Goal: Obtain resource: Obtain resource

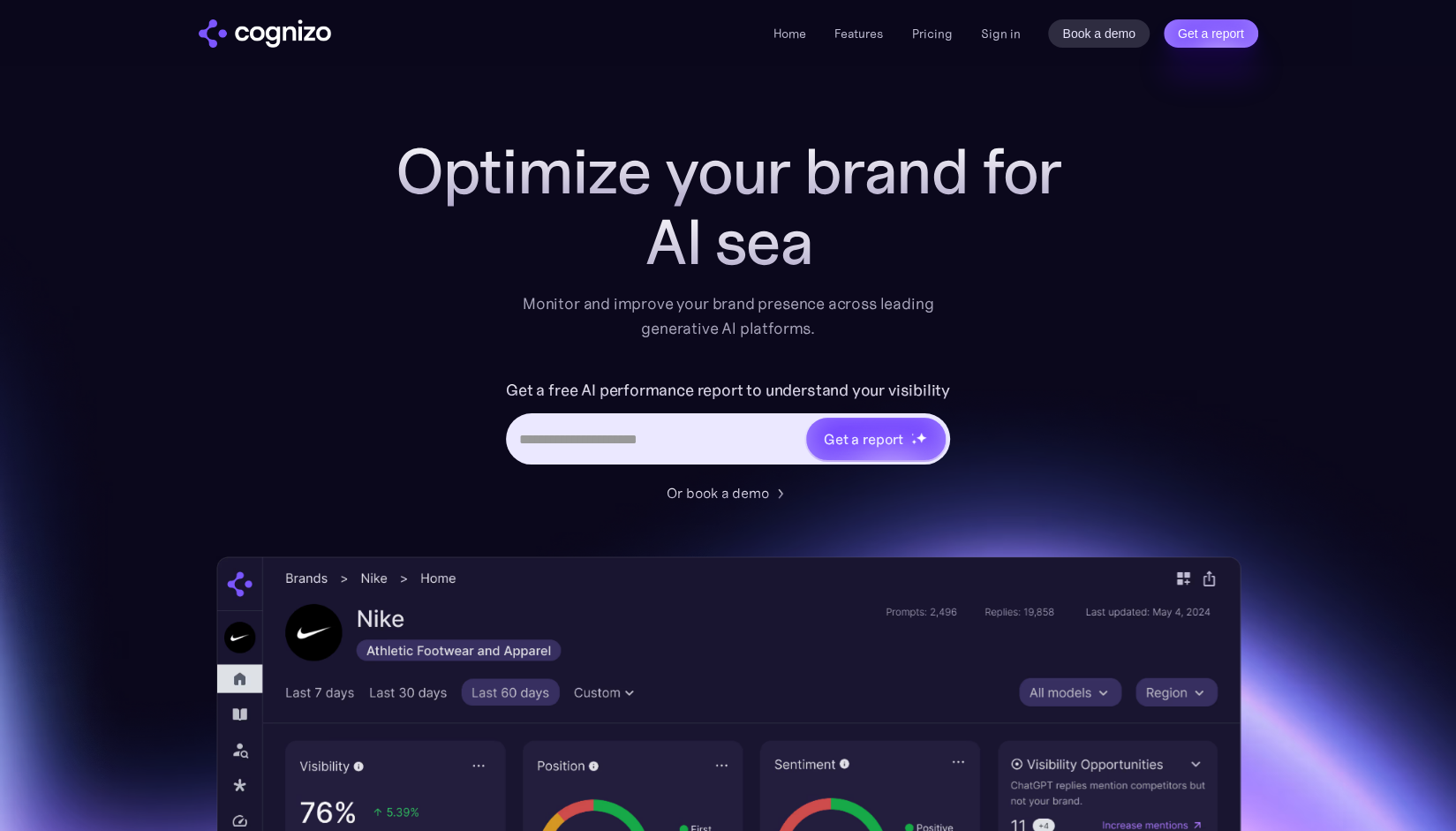
click at [582, 452] on input "Hero URL Input Form" at bounding box center [656, 438] width 296 height 34
click at [684, 416] on div "Get a report" at bounding box center [728, 439] width 444 height 51
click at [676, 437] on input "Hero URL Input Form" at bounding box center [656, 438] width 296 height 34
paste input "**********"
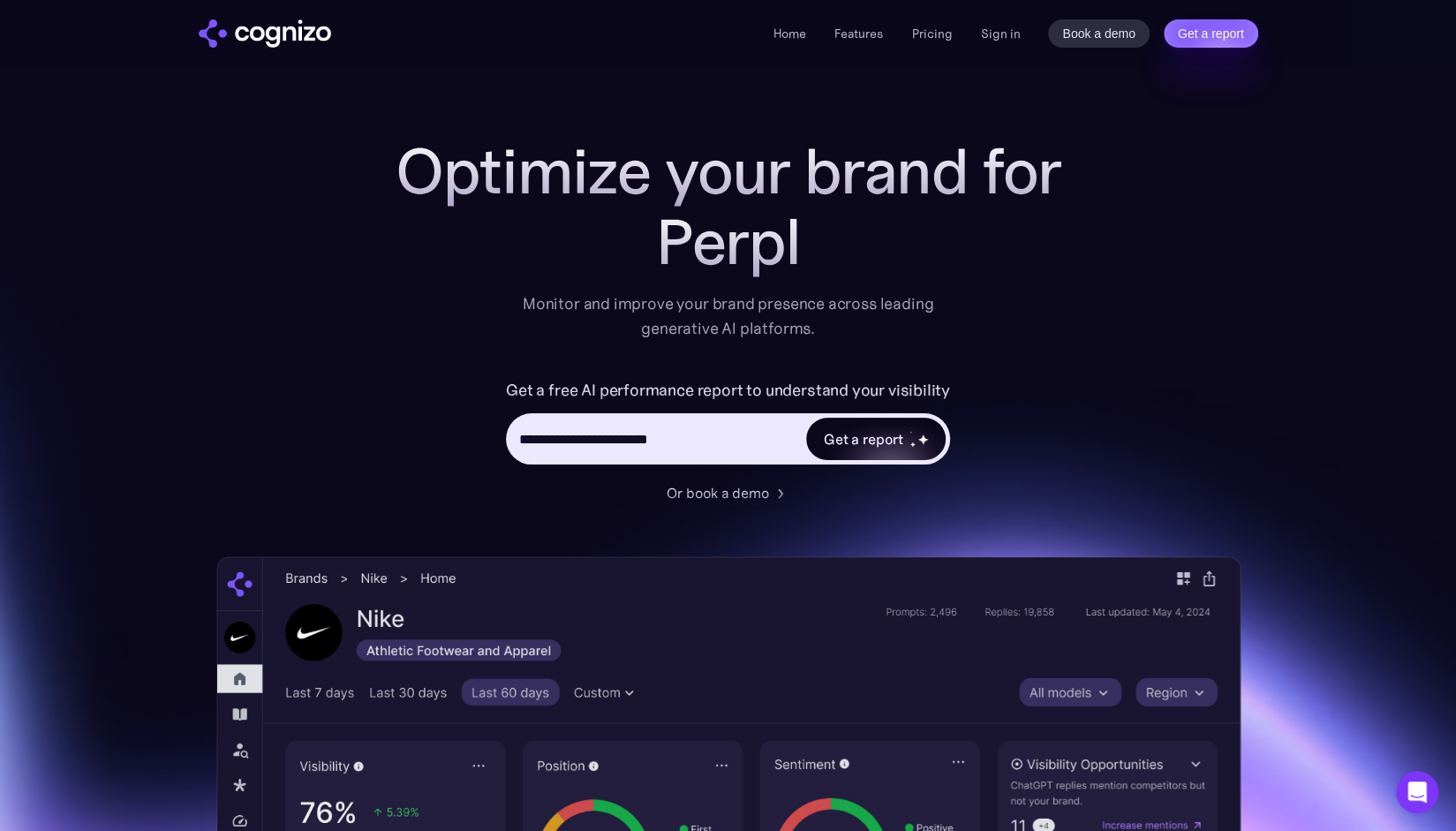
type input "**********"
click at [904, 430] on div "Get a report" at bounding box center [875, 438] width 140 height 42
type input "**********"
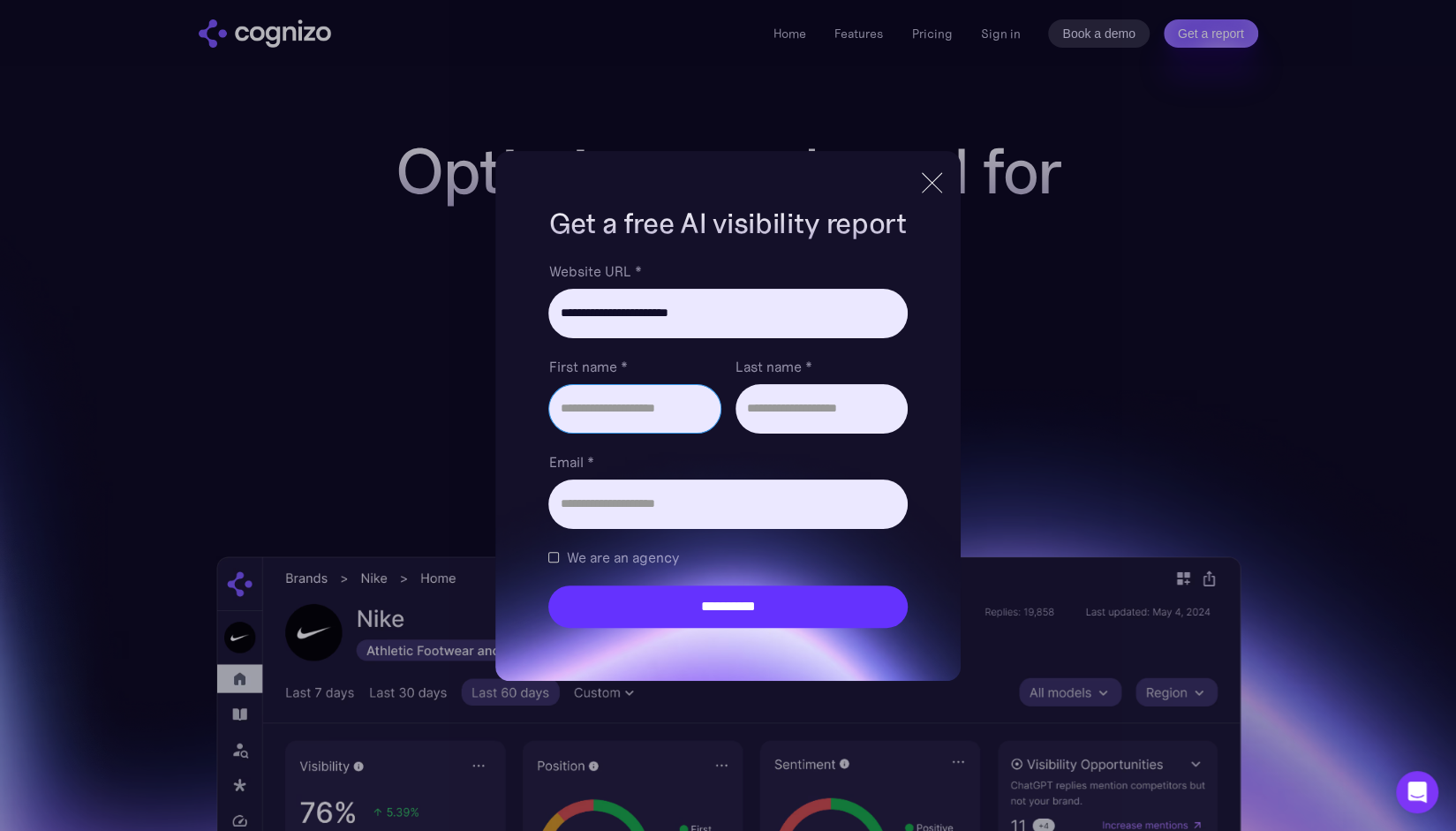
click at [609, 412] on input "First name *" at bounding box center [634, 409] width 173 height 49
type input "******"
type input "****"
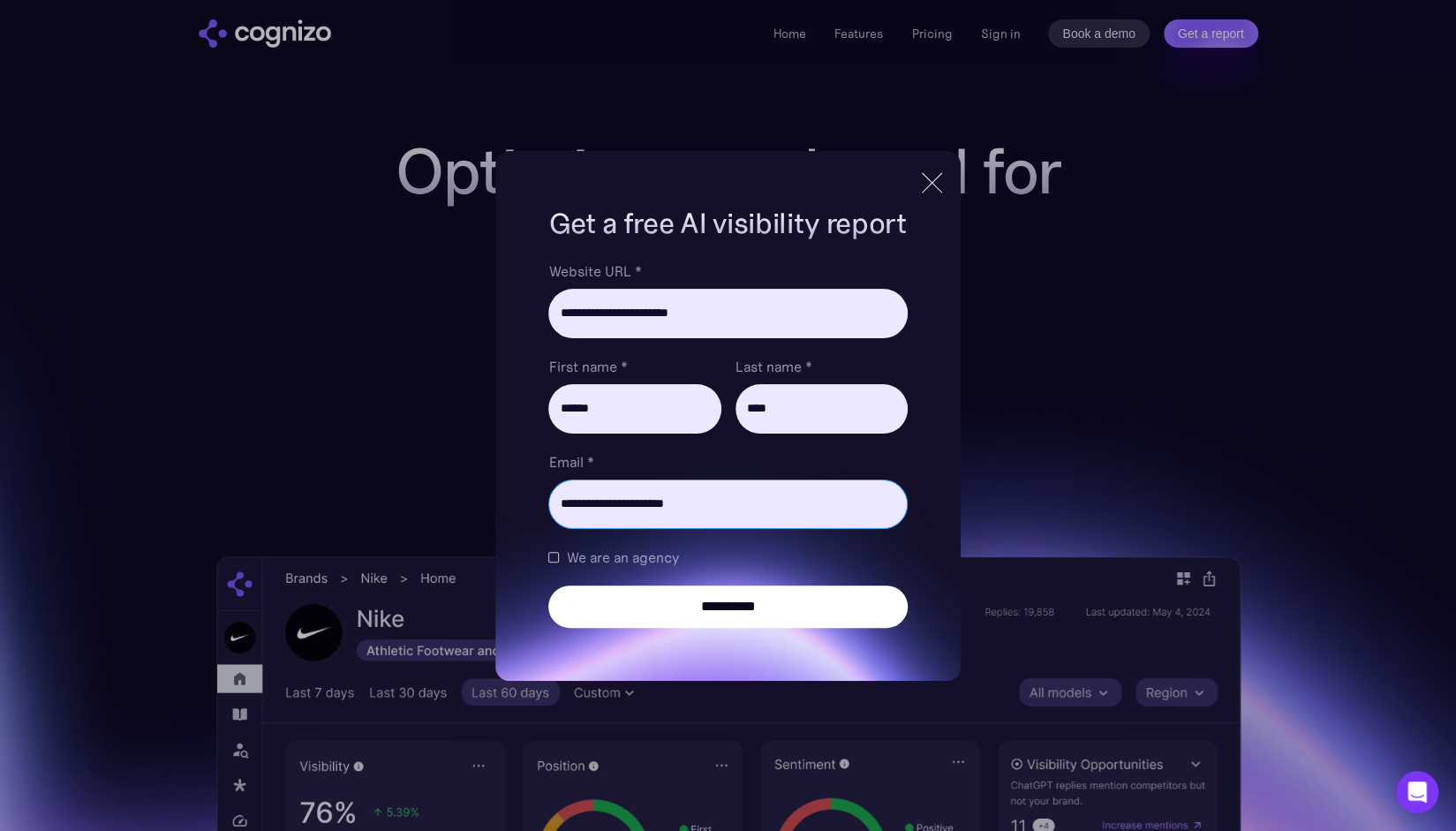
type input "**********"
click at [735, 603] on input "**********" at bounding box center [728, 606] width 359 height 42
type input "**********"
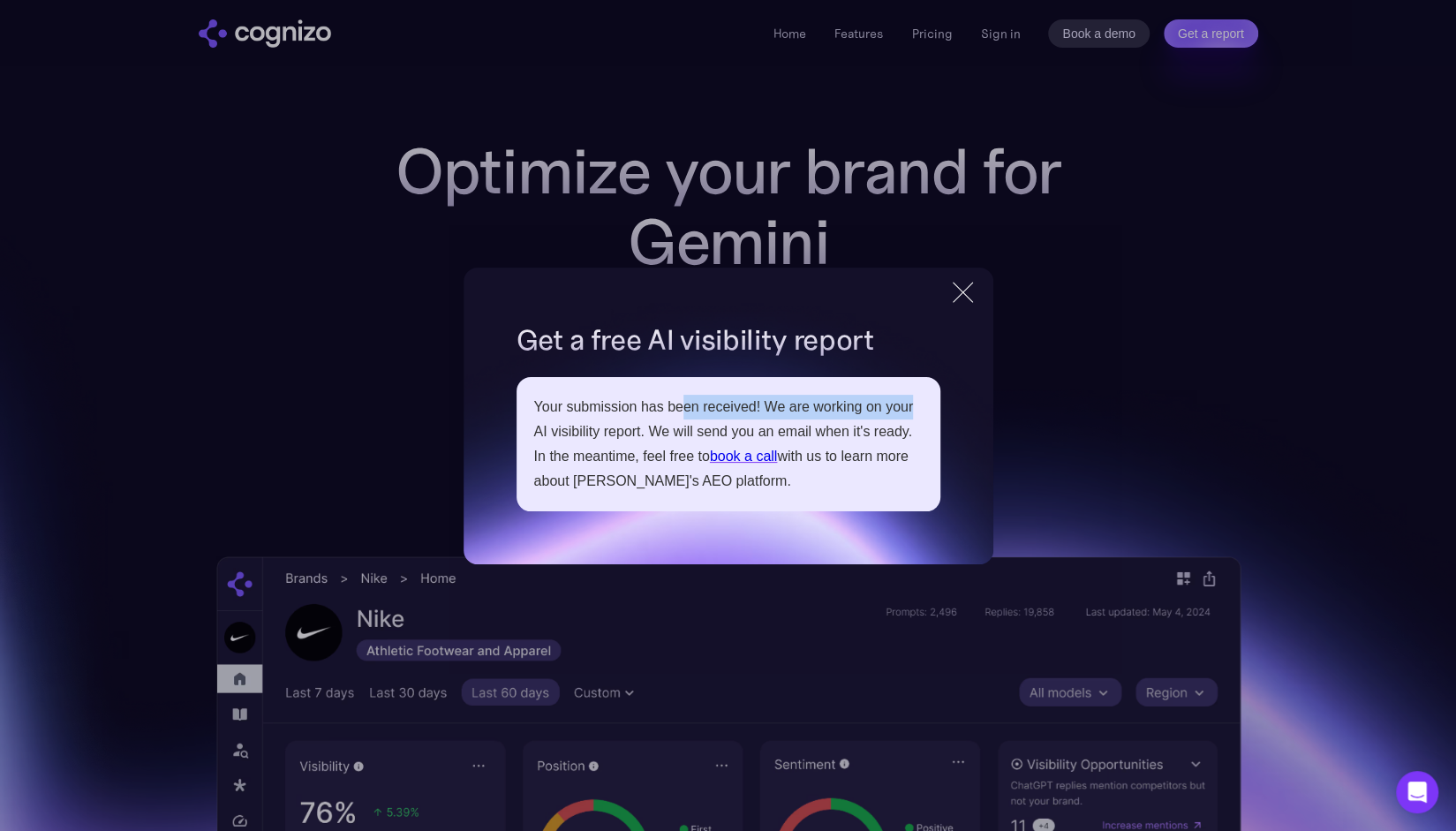
drag, startPoint x: 686, startPoint y: 403, endPoint x: 957, endPoint y: 409, distance: 271.1
click at [957, 409] on div "**********" at bounding box center [728, 416] width 529 height 297
click at [865, 408] on div "Your submission has been received! We are working on your AI visibility report.…" at bounding box center [728, 444] width 389 height 99
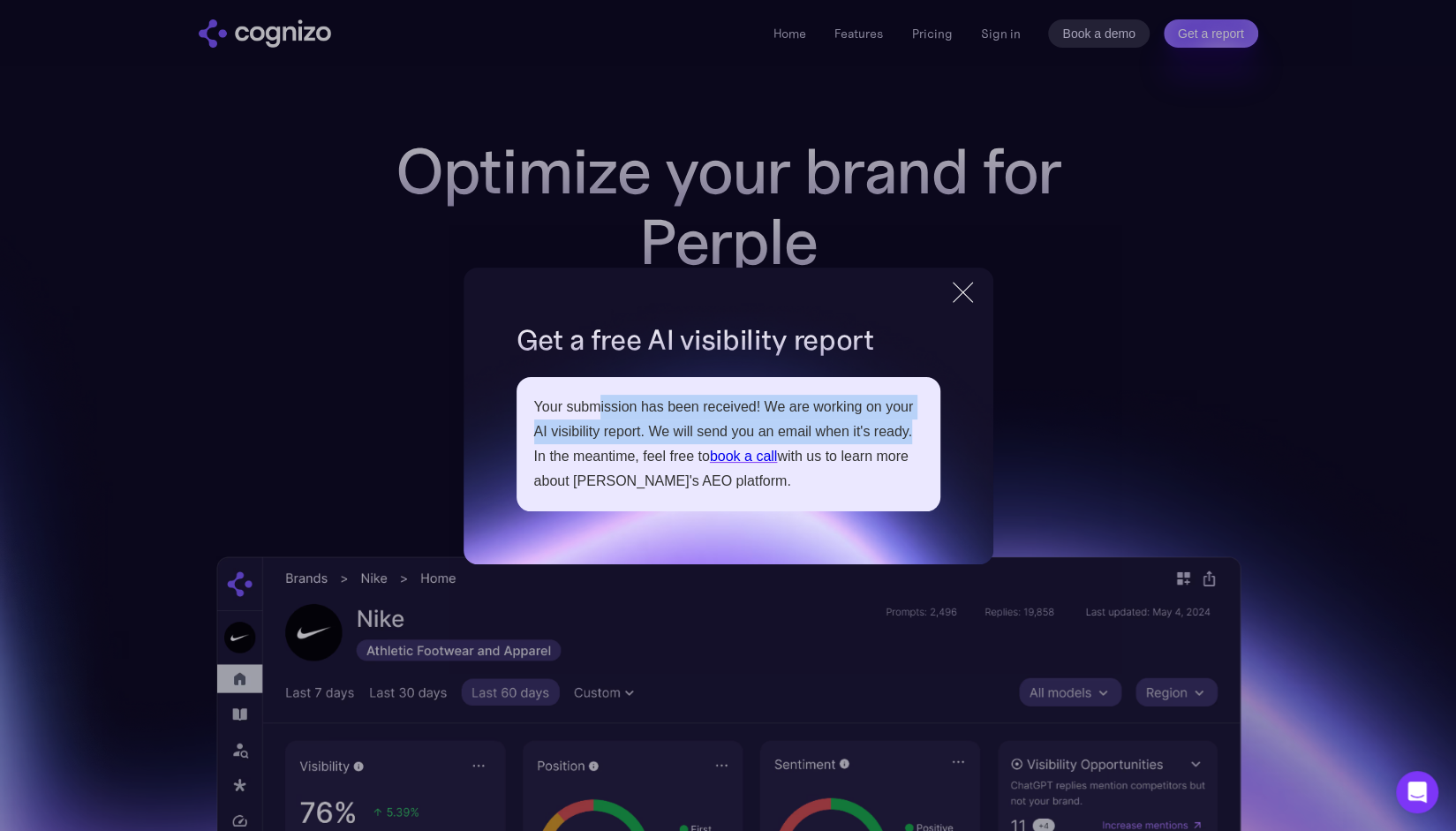
drag, startPoint x: 599, startPoint y: 416, endPoint x: 914, endPoint y: 424, distance: 315.1
click at [914, 424] on div "Your submission has been received! We are working on your AI visibility report.…" at bounding box center [728, 444] width 389 height 99
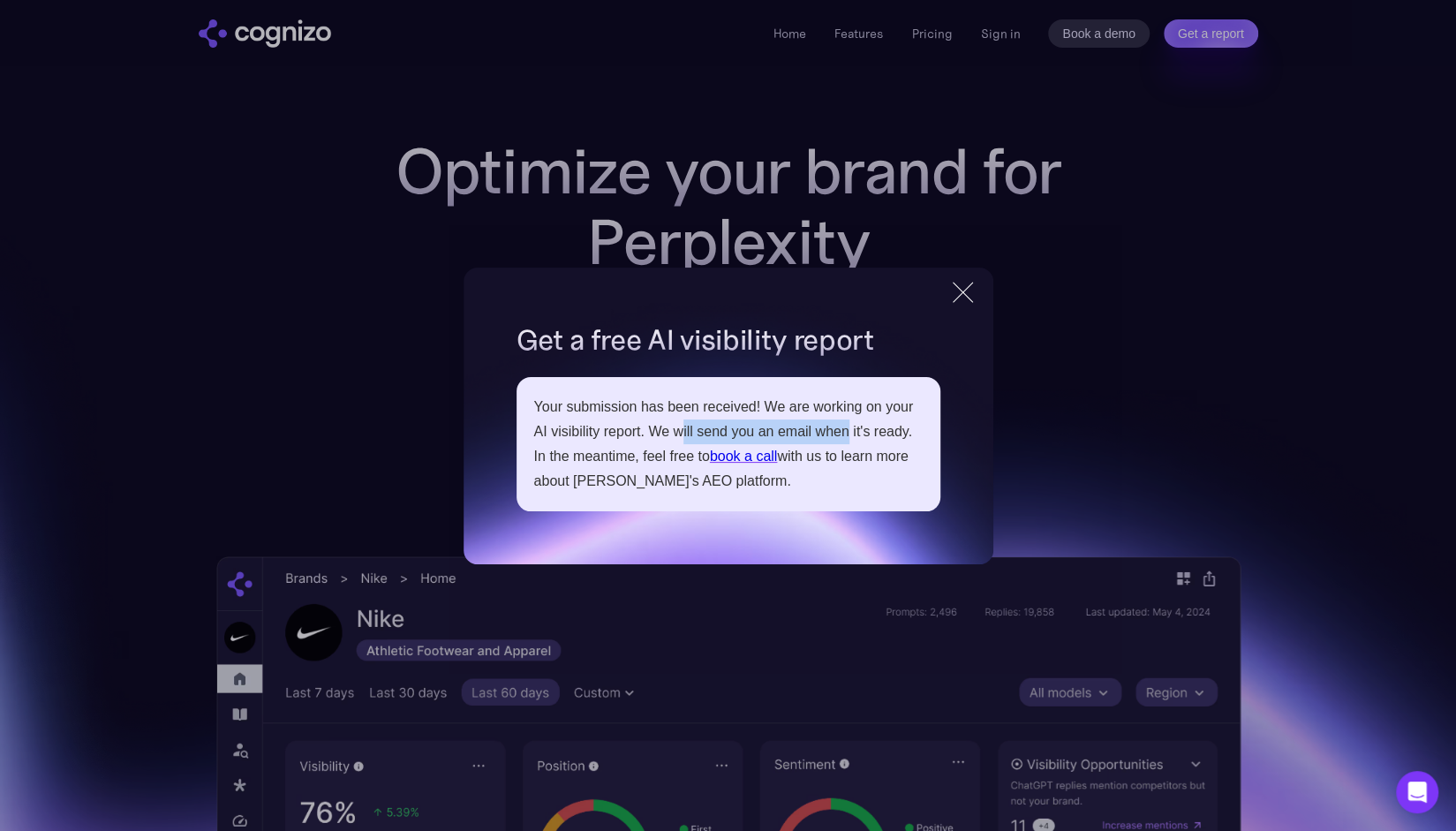
drag, startPoint x: 682, startPoint y: 428, endPoint x: 848, endPoint y: 430, distance: 166.0
click at [848, 430] on div "Your submission has been received! We are working on your AI visibility report.…" at bounding box center [728, 444] width 389 height 99
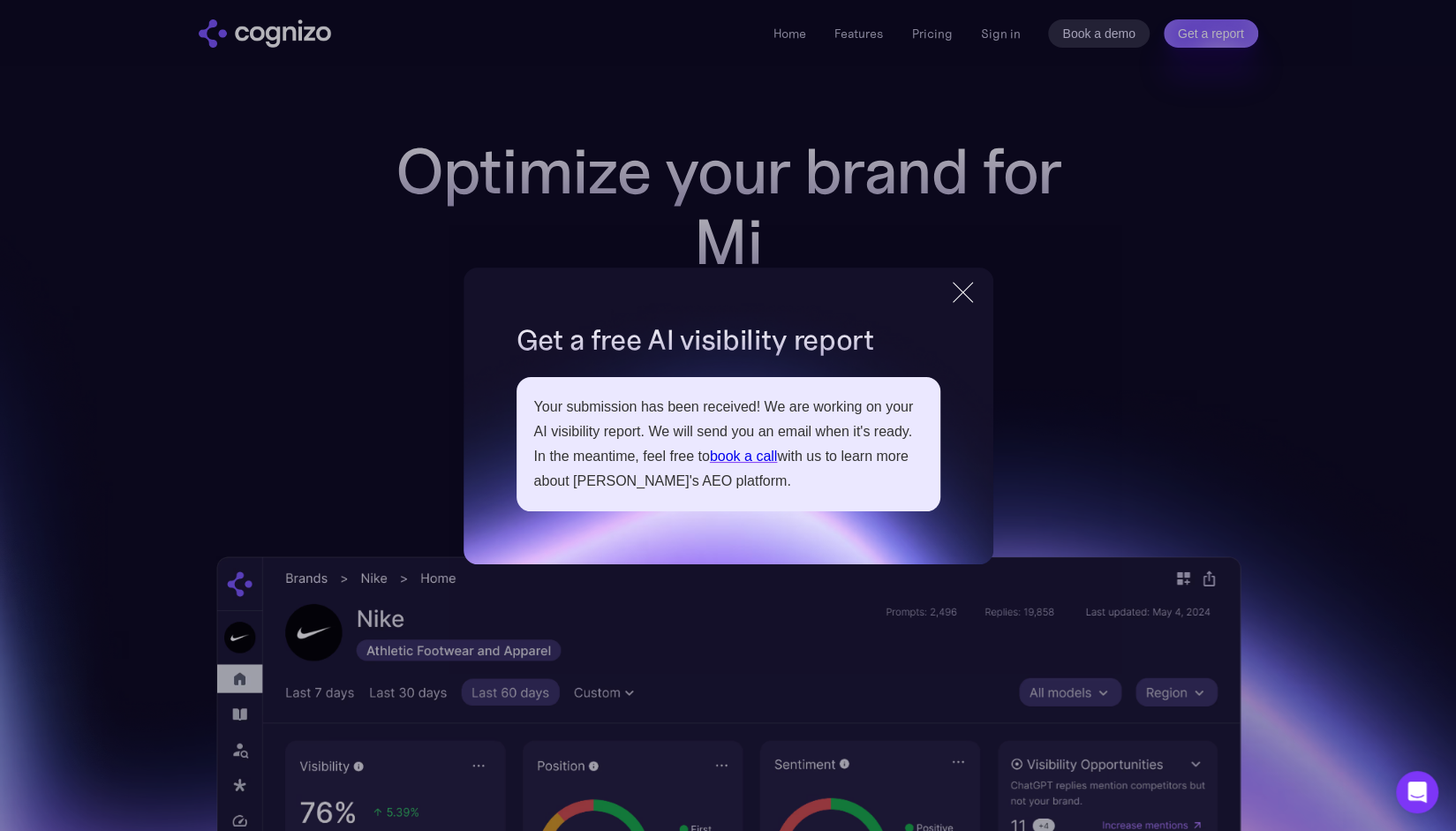
click at [957, 284] on div at bounding box center [963, 292] width 29 height 32
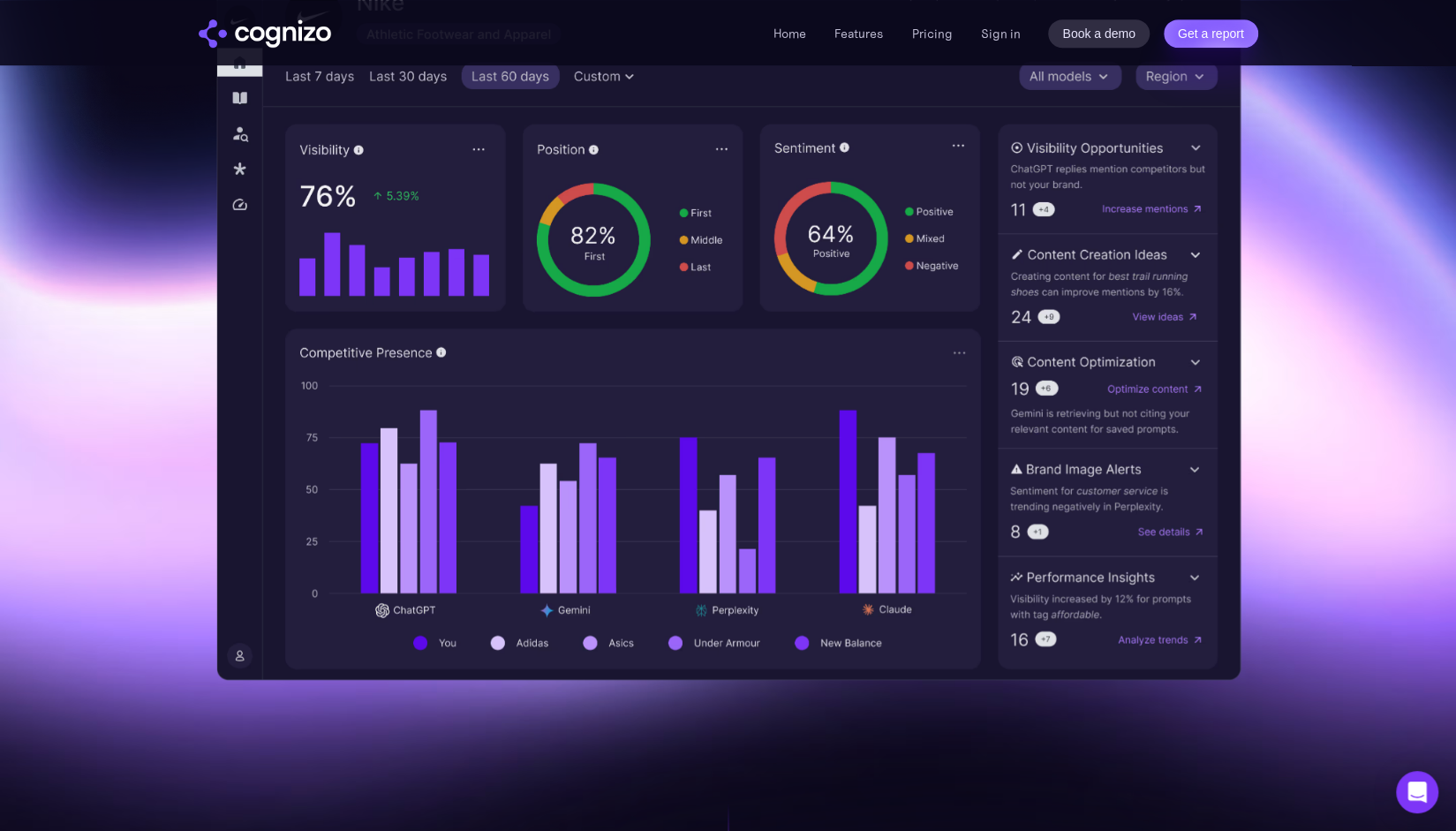
scroll to position [530, 0]
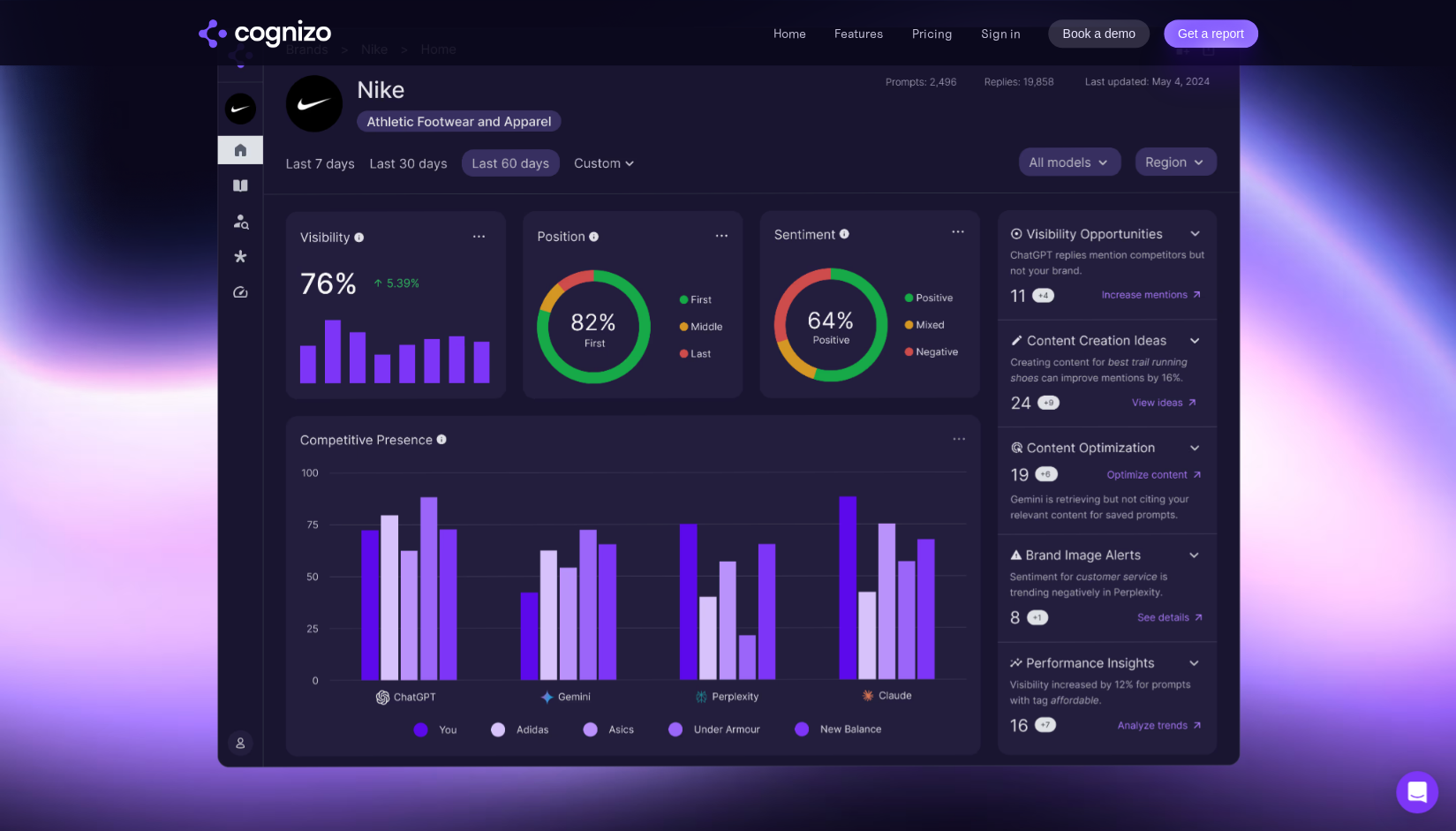
click at [592, 323] on img at bounding box center [728, 396] width 1023 height 742
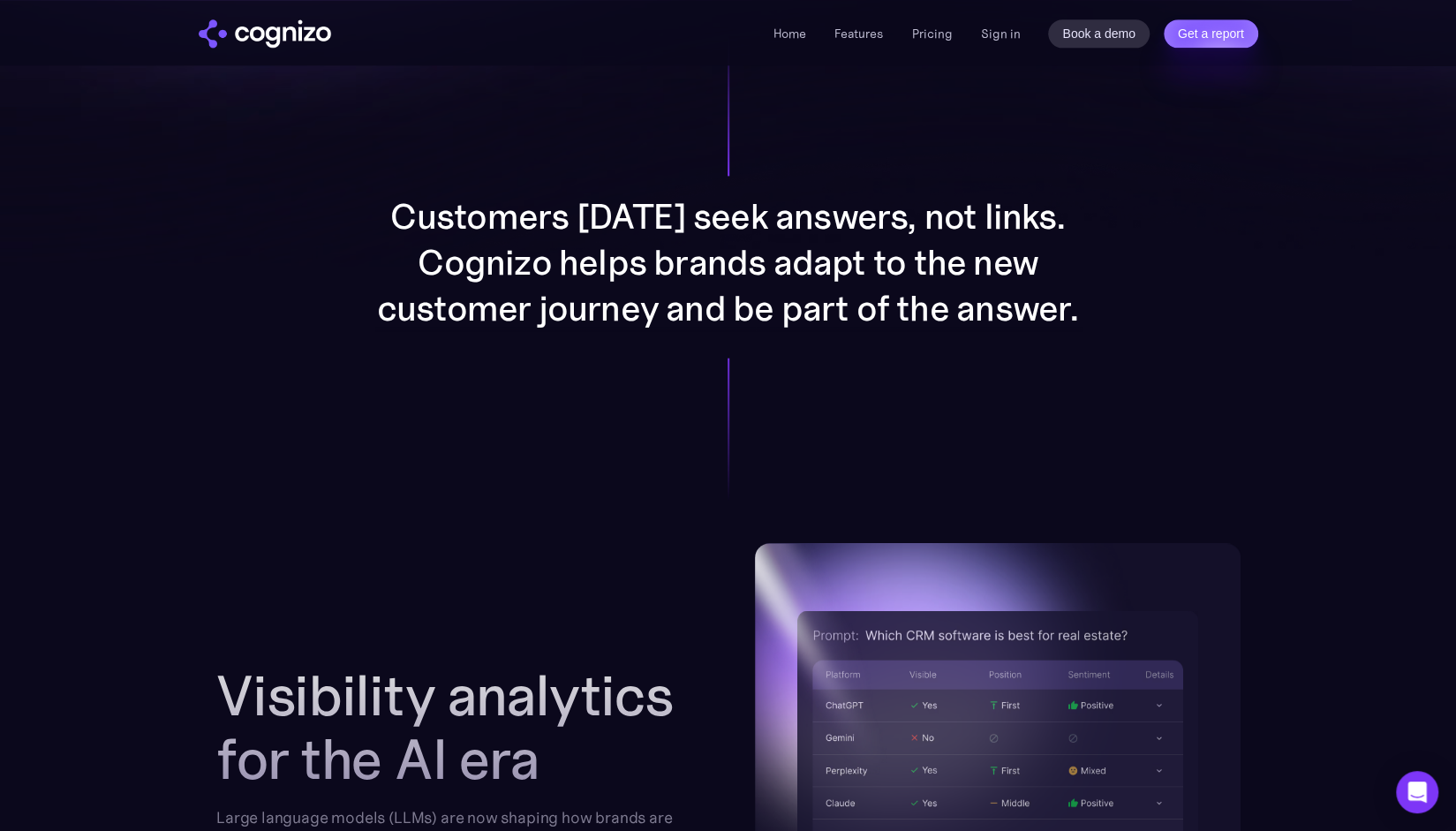
scroll to position [1413, 0]
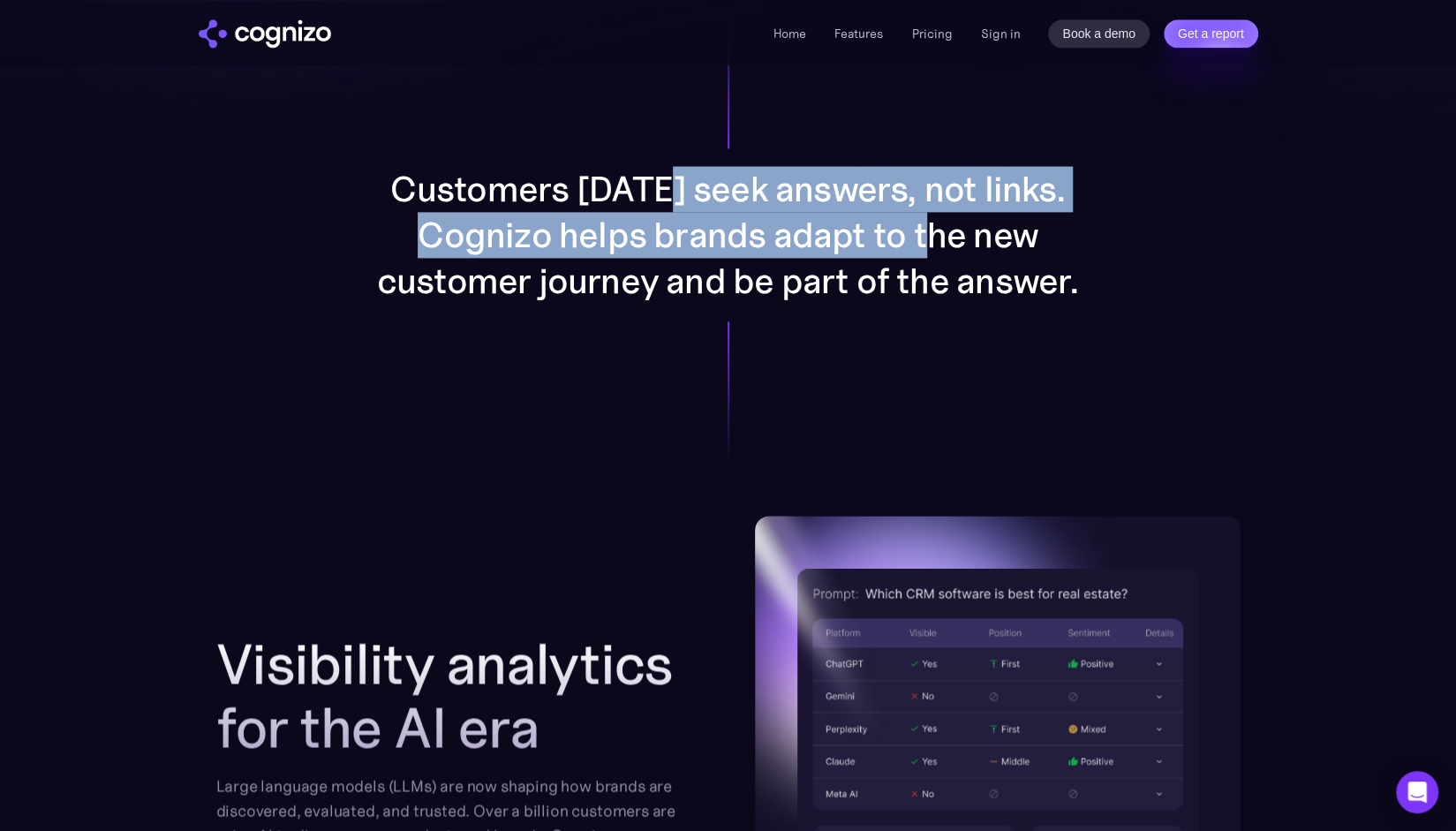
drag, startPoint x: 669, startPoint y: 195, endPoint x: 938, endPoint y: 246, distance: 273.8
click at [938, 246] on p "Customers today seek answers, not links. Cognizo helps brands adapt to the new …" at bounding box center [728, 235] width 707 height 138
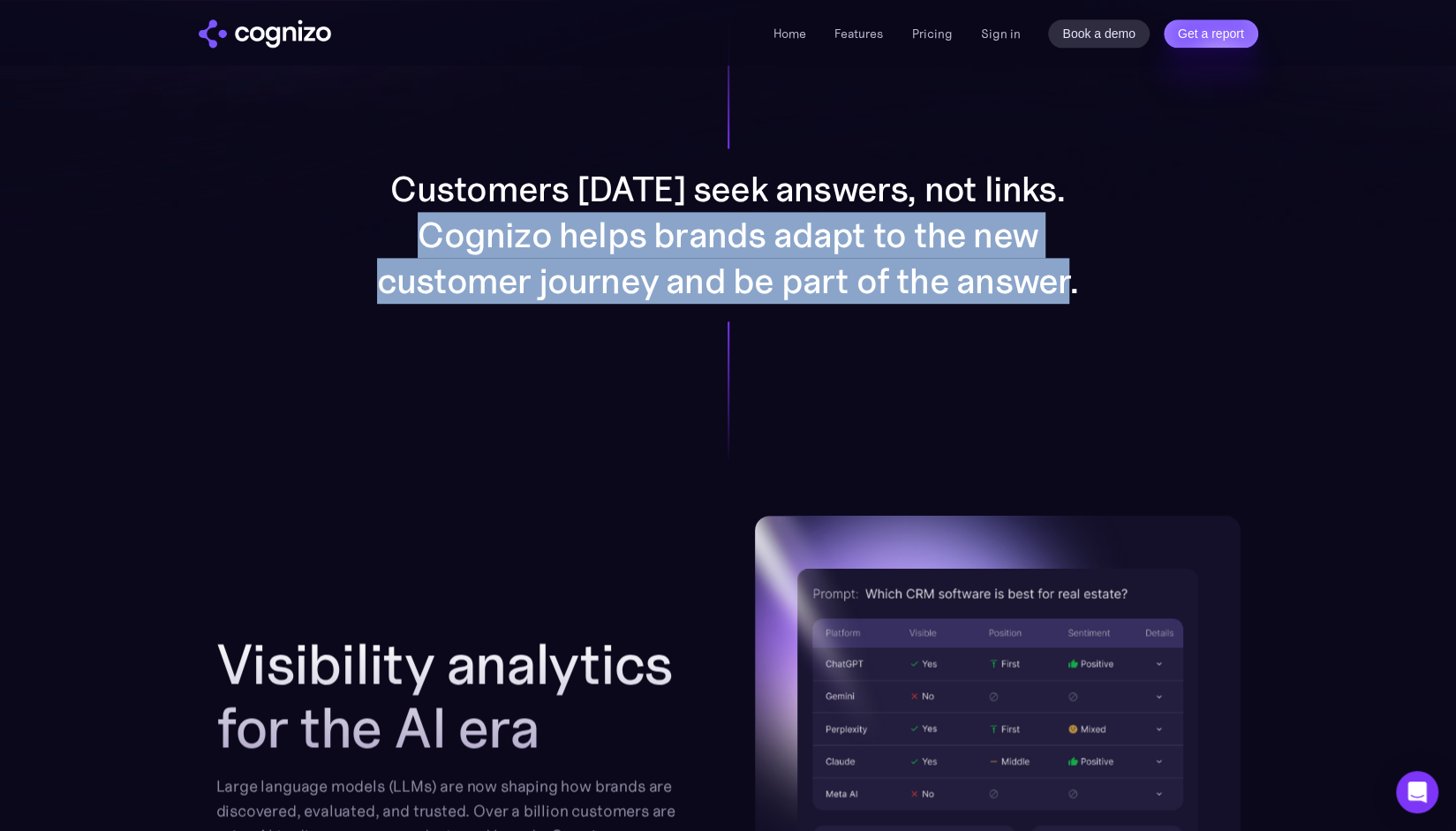
drag, startPoint x: 433, startPoint y: 237, endPoint x: 1081, endPoint y: 277, distance: 649.2
click at [1081, 277] on p "Customers today seek answers, not links. Cognizo helps brands adapt to the new …" at bounding box center [728, 235] width 707 height 138
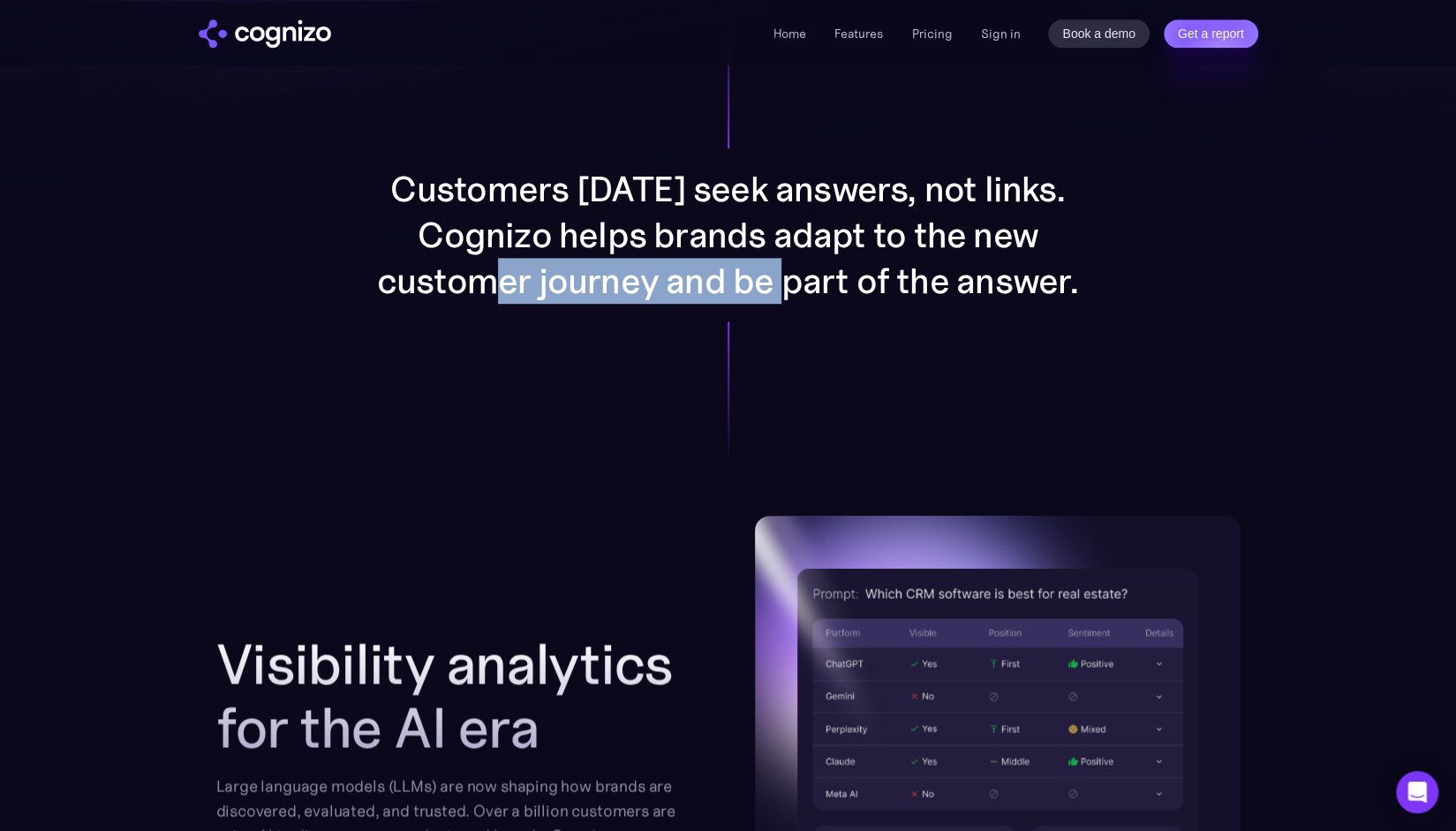
drag, startPoint x: 594, startPoint y: 273, endPoint x: 796, endPoint y: 286, distance: 202.4
click at [796, 286] on p "Customers today seek answers, not links. Cognizo helps brands adapt to the new …" at bounding box center [728, 235] width 707 height 138
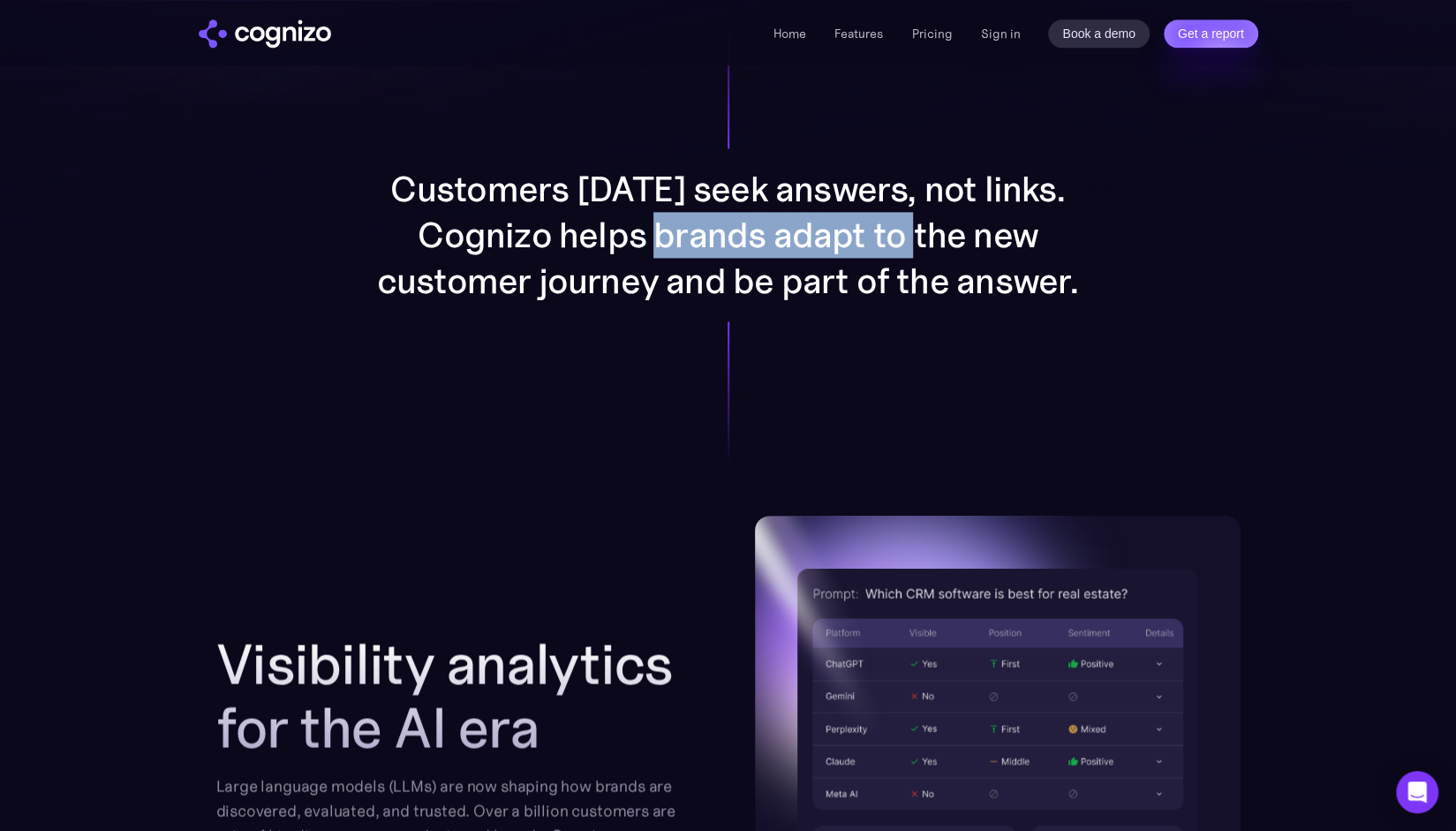
drag, startPoint x: 680, startPoint y: 240, endPoint x: 925, endPoint y: 252, distance: 245.3
click at [925, 252] on p "Customers today seek answers, not links. Cognizo helps brands adapt to the new …" at bounding box center [728, 235] width 707 height 138
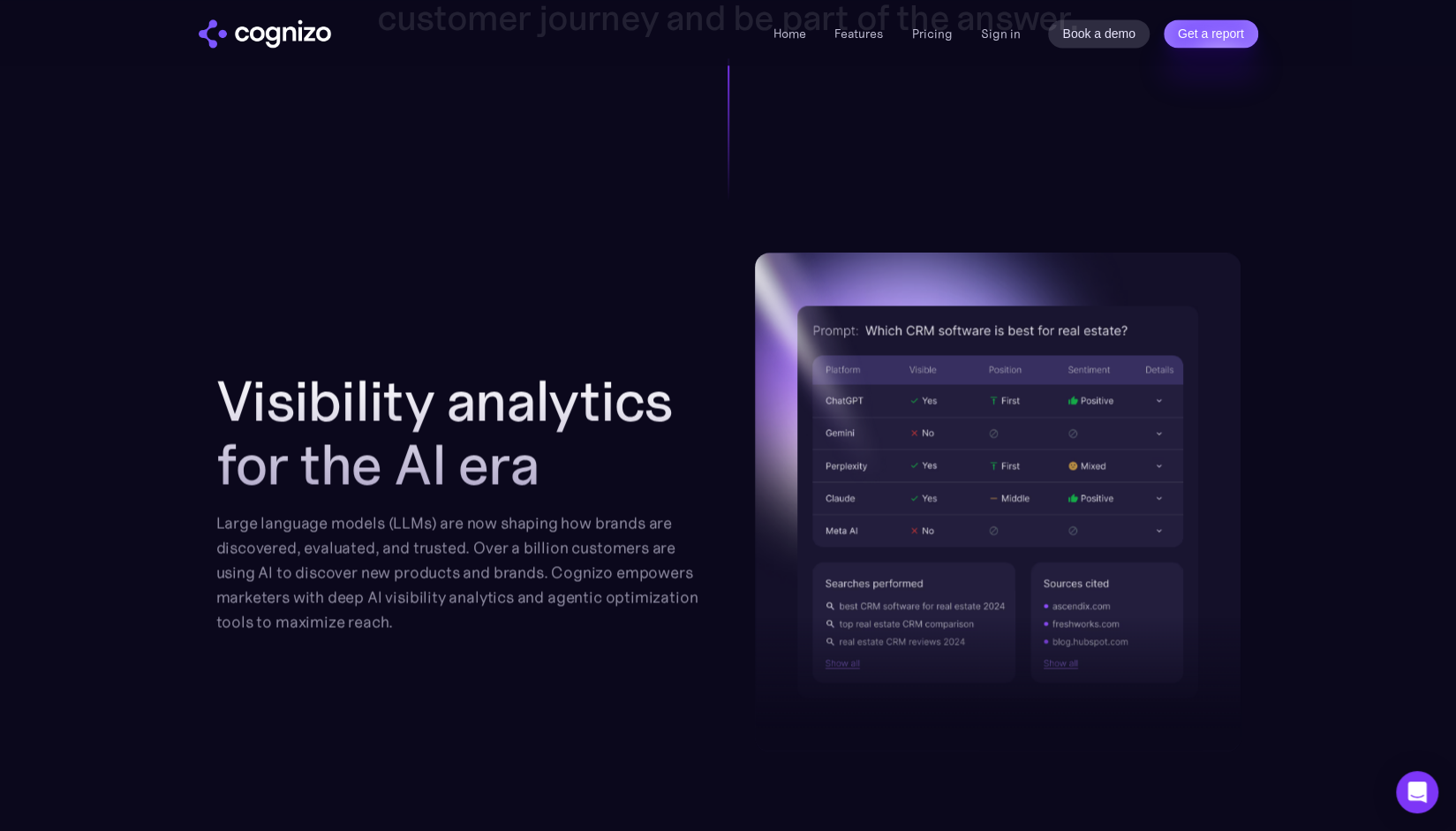
scroll to position [1678, 0]
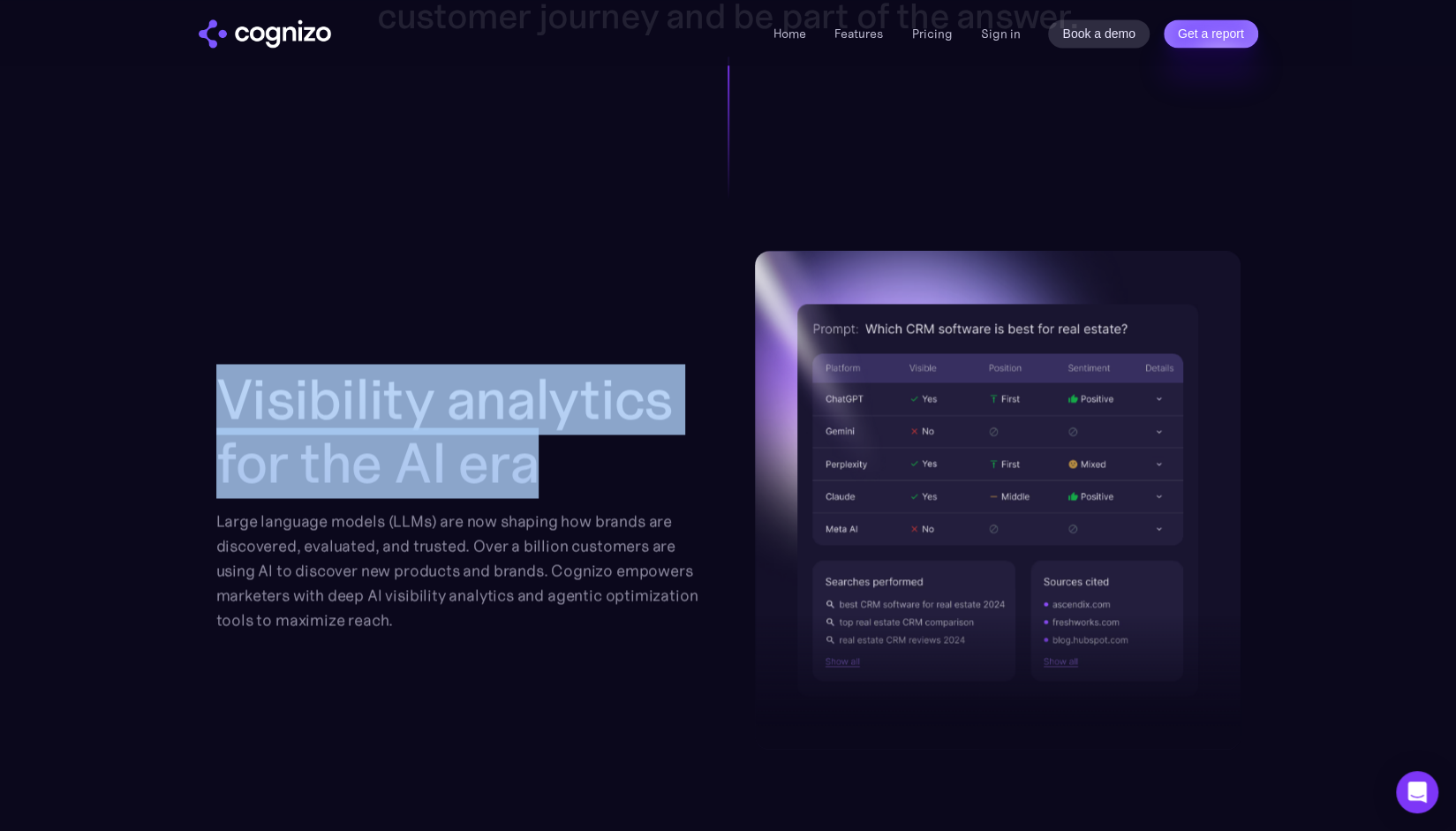
drag, startPoint x: 231, startPoint y: 394, endPoint x: 576, endPoint y: 479, distance: 355.3
click at [574, 479] on h2 "Visibility analytics for the AI era" at bounding box center [459, 430] width 486 height 127
click at [576, 479] on h2 "Visibility analytics for the AI era" at bounding box center [459, 430] width 486 height 127
click at [399, 455] on h2 "Visibility analytics for the AI era" at bounding box center [459, 430] width 486 height 127
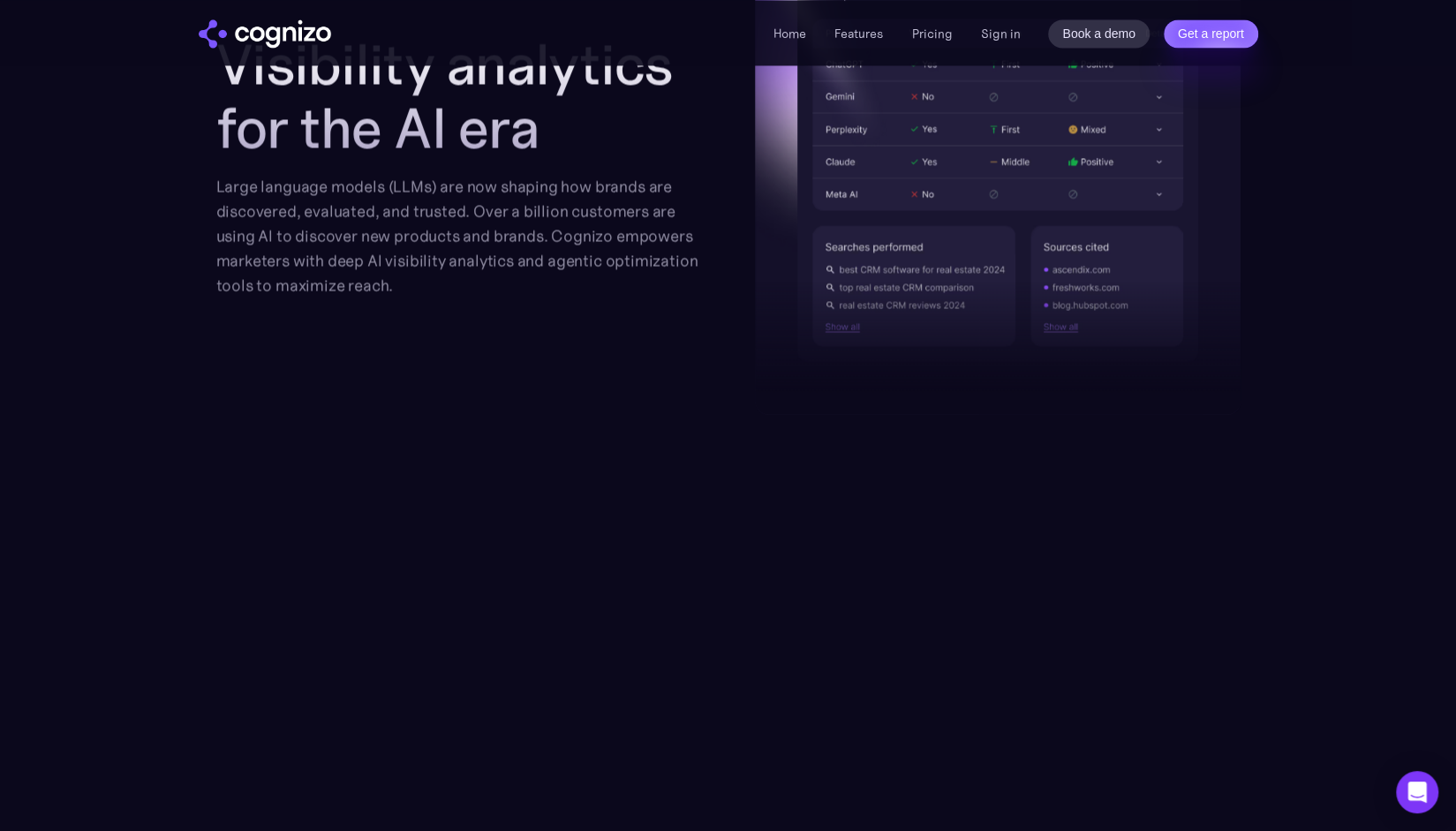
scroll to position [2031, 0]
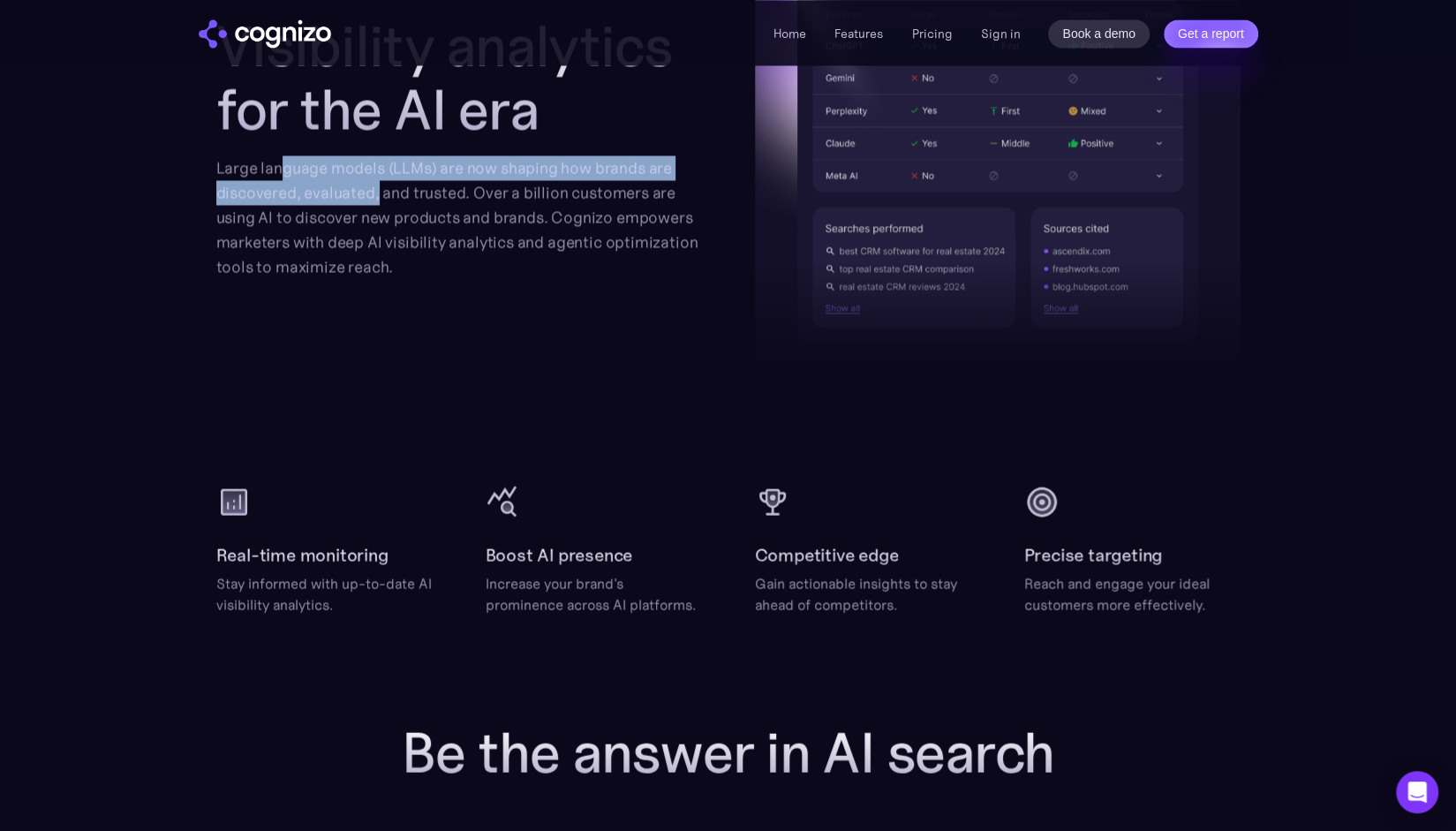
drag, startPoint x: 278, startPoint y: 178, endPoint x: 377, endPoint y: 201, distance: 101.6
click at [377, 201] on div "Large language models (LLMs) are now shaping how brands are discovered, evaluat…" at bounding box center [459, 216] width 486 height 123
click at [378, 201] on div "Large language models (LLMs) are now shaping how brands are discovered, evaluat…" at bounding box center [459, 216] width 486 height 123
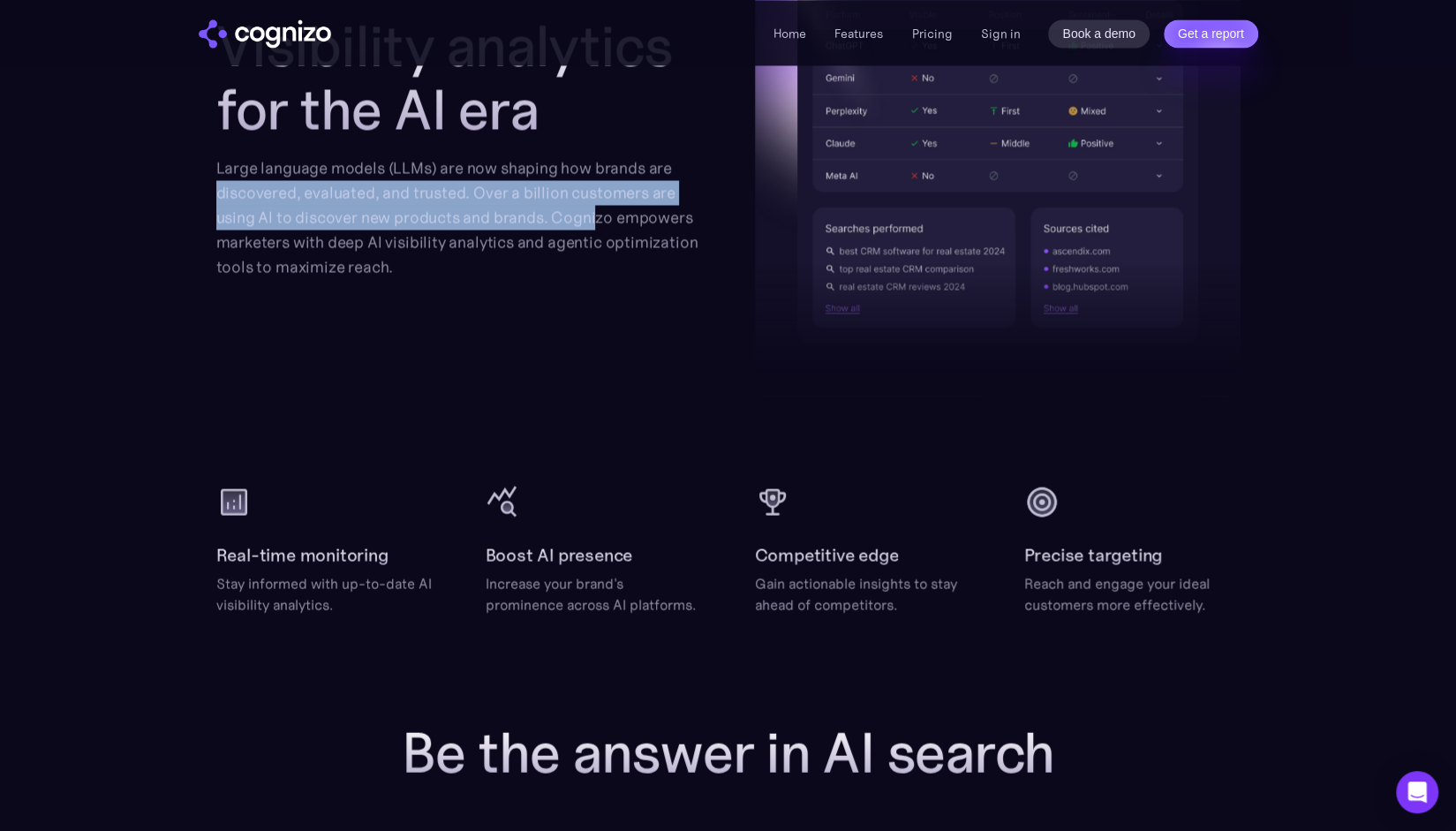
drag, startPoint x: 301, startPoint y: 201, endPoint x: 596, endPoint y: 226, distance: 296.1
click at [596, 224] on section "Visibility analytics for the AI era Large language models (LLMs) are now shapin…" at bounding box center [728, 256] width 1456 height 717
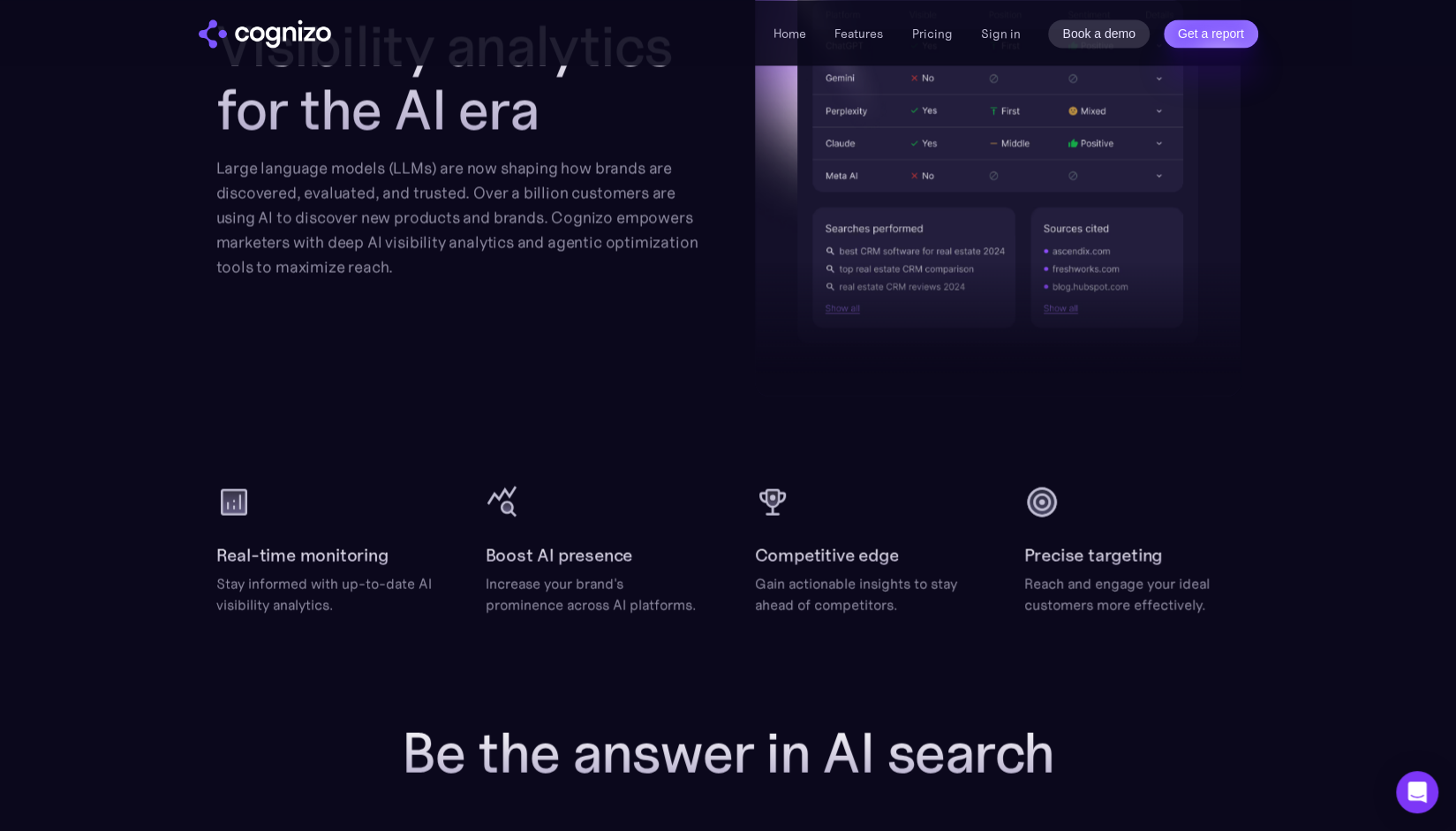
click at [577, 237] on div "Large language models (LLMs) are now shaping how brands are discovered, evaluat…" at bounding box center [459, 216] width 486 height 123
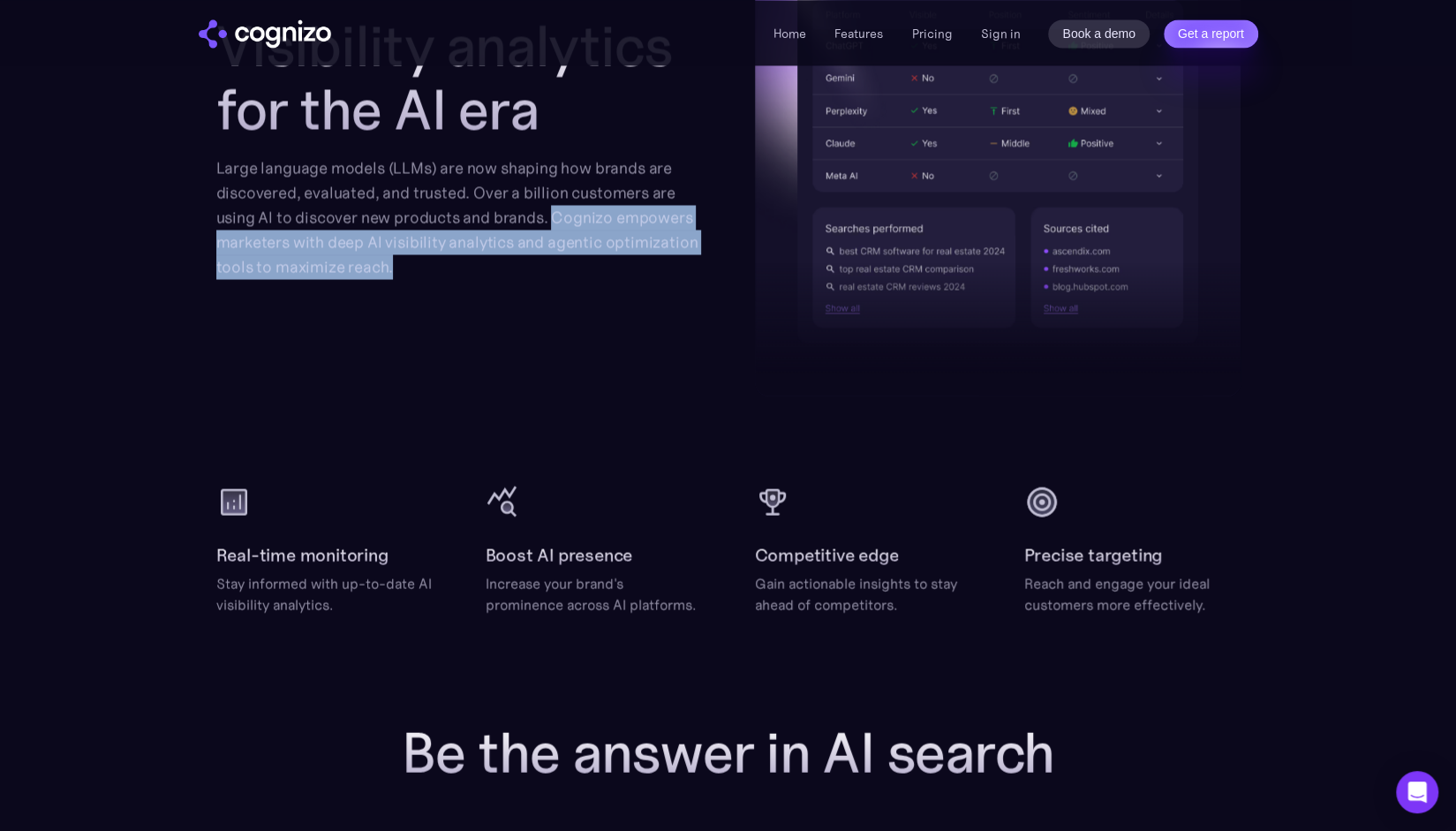
drag, startPoint x: 410, startPoint y: 273, endPoint x: 550, endPoint y: 217, distance: 150.8
click at [550, 217] on div "Large language models (LLMs) are now shaping how brands are discovered, evaluat…" at bounding box center [459, 216] width 486 height 123
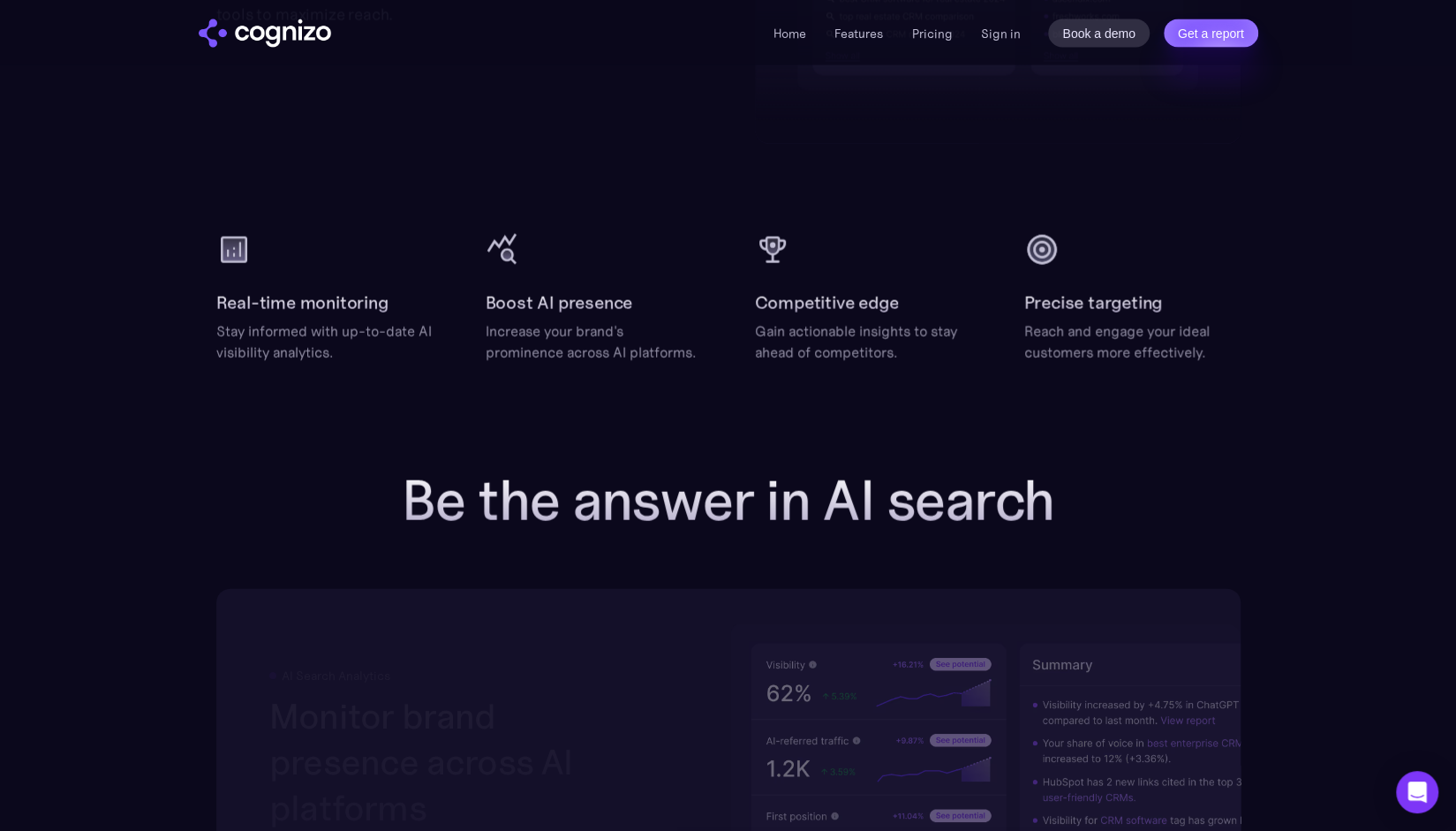
scroll to position [2297, 0]
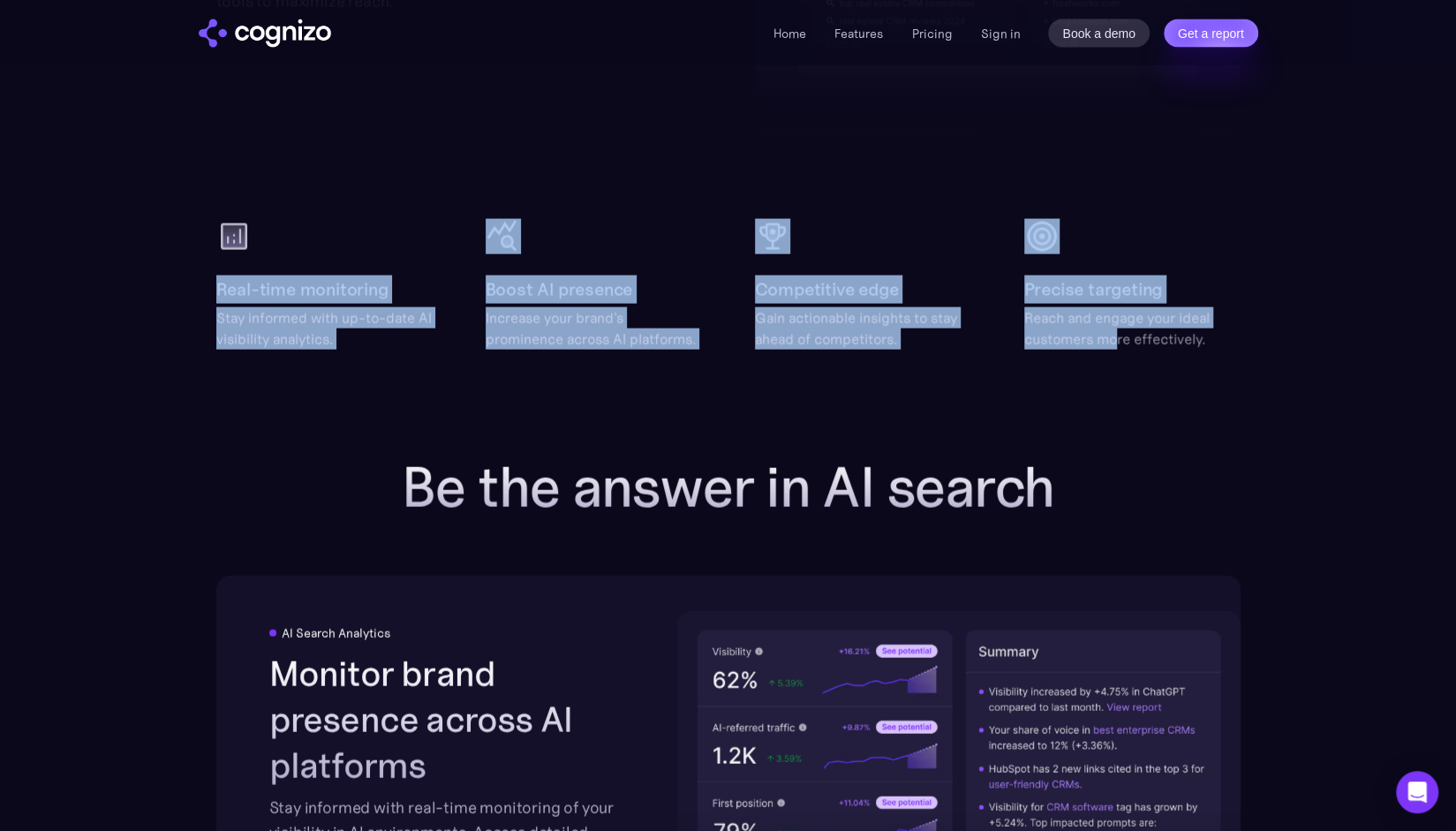
drag, startPoint x: 225, startPoint y: 294, endPoint x: 1122, endPoint y: 340, distance: 898.2
click at [1122, 340] on div "Reach and engage your ideal customers more effectively." at bounding box center [1132, 329] width 216 height 42
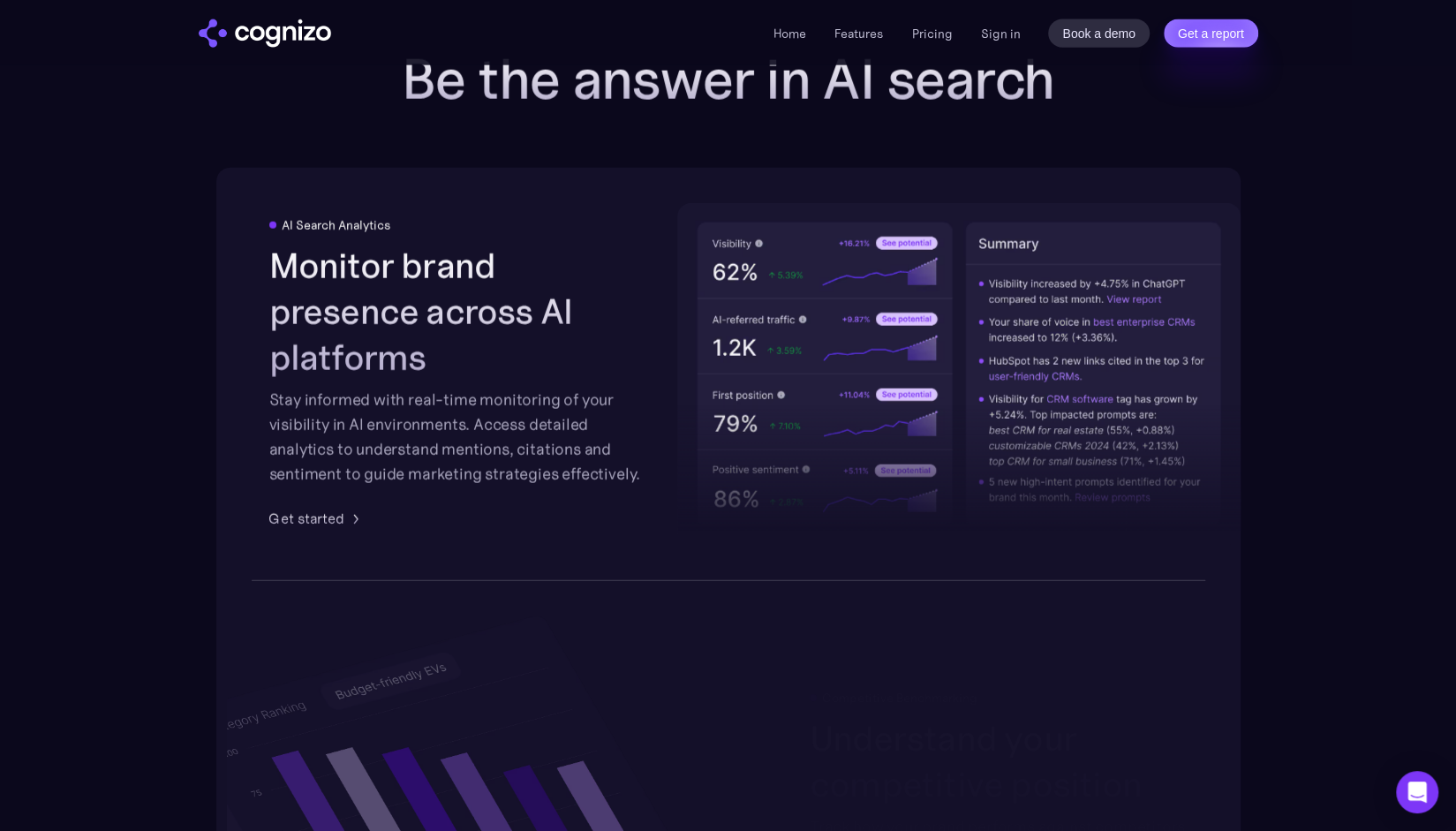
scroll to position [2826, 0]
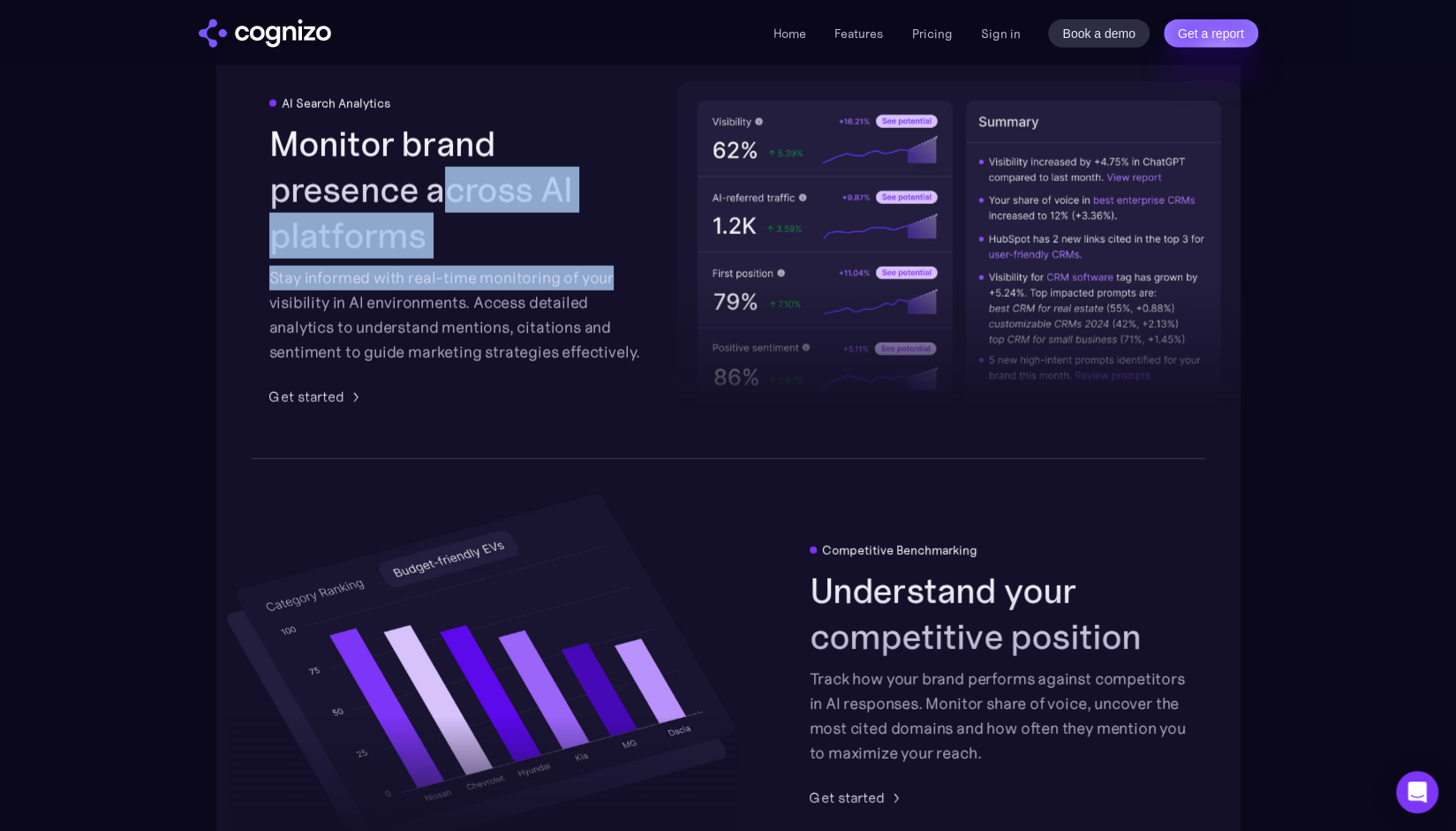
drag, startPoint x: 284, startPoint y: 194, endPoint x: 639, endPoint y: 255, distance: 360.2
click at [634, 257] on div "Monitor brand presence across AI platforms Stay informed with real-time monitor…" at bounding box center [458, 242] width 378 height 244
click at [639, 266] on div "Stay informed with real-time monitoring of your visibility in AI environments. …" at bounding box center [458, 315] width 378 height 99
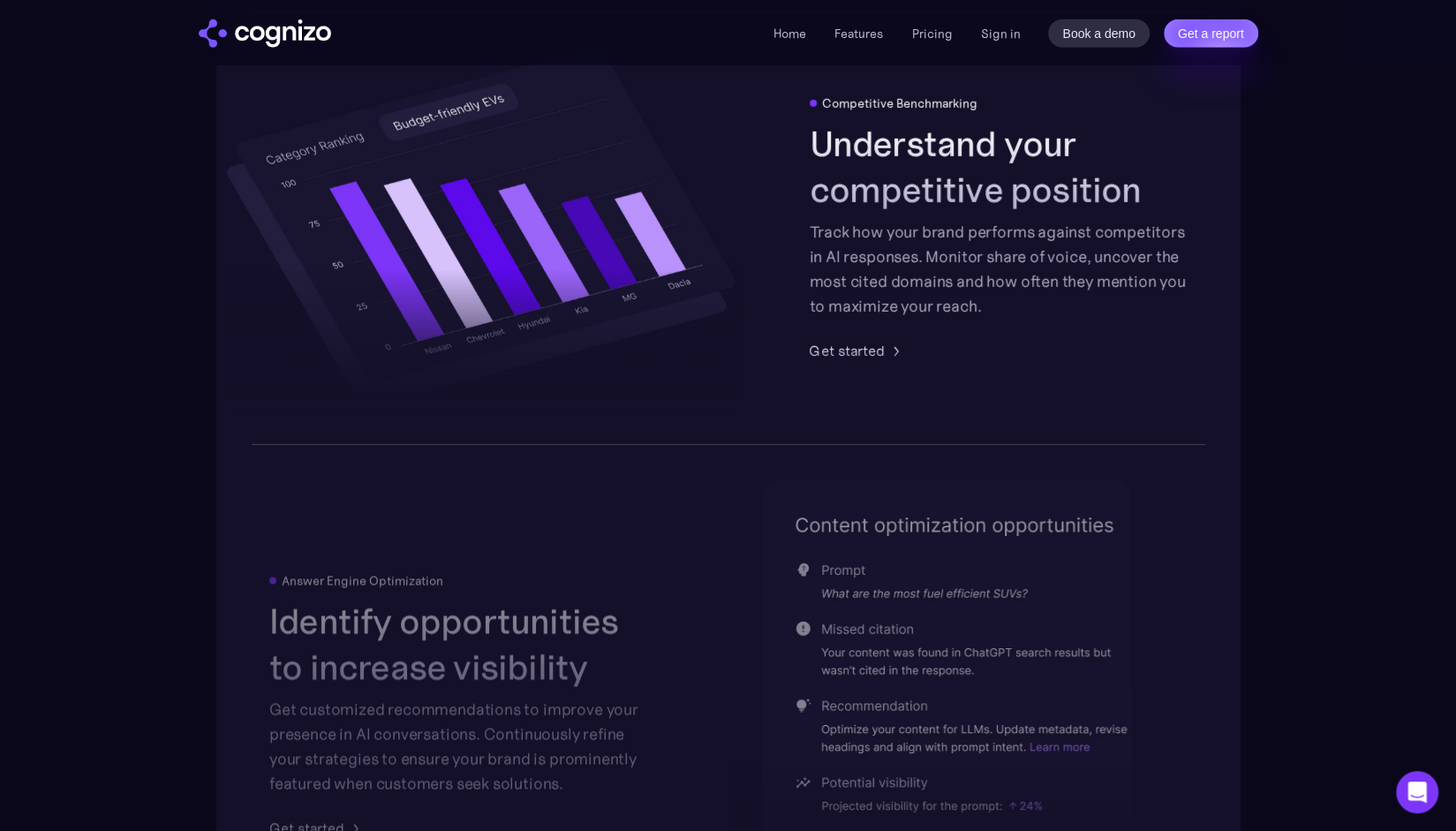
scroll to position [3532, 0]
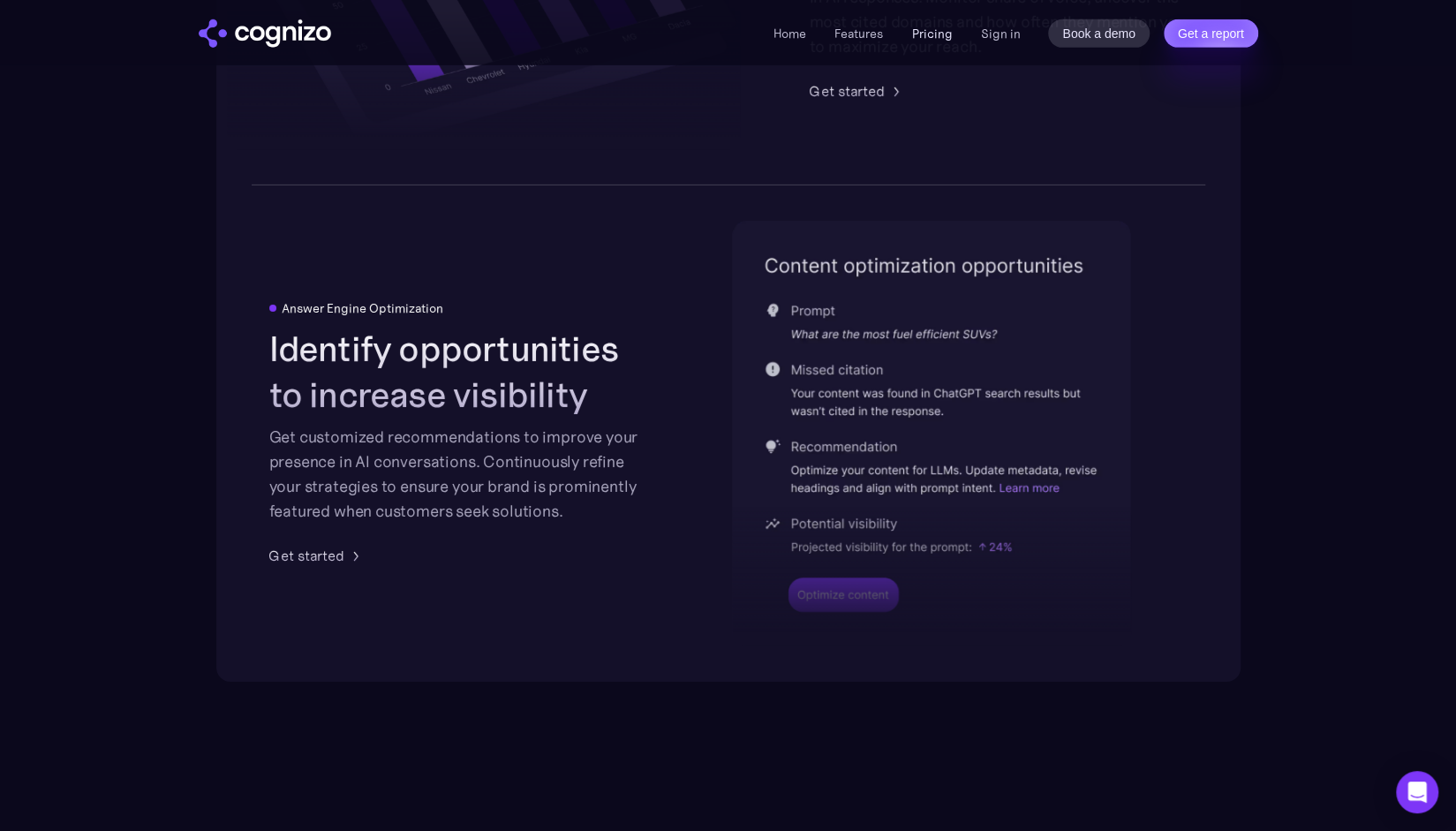
click at [952, 34] on link "Pricing" at bounding box center [931, 33] width 40 height 16
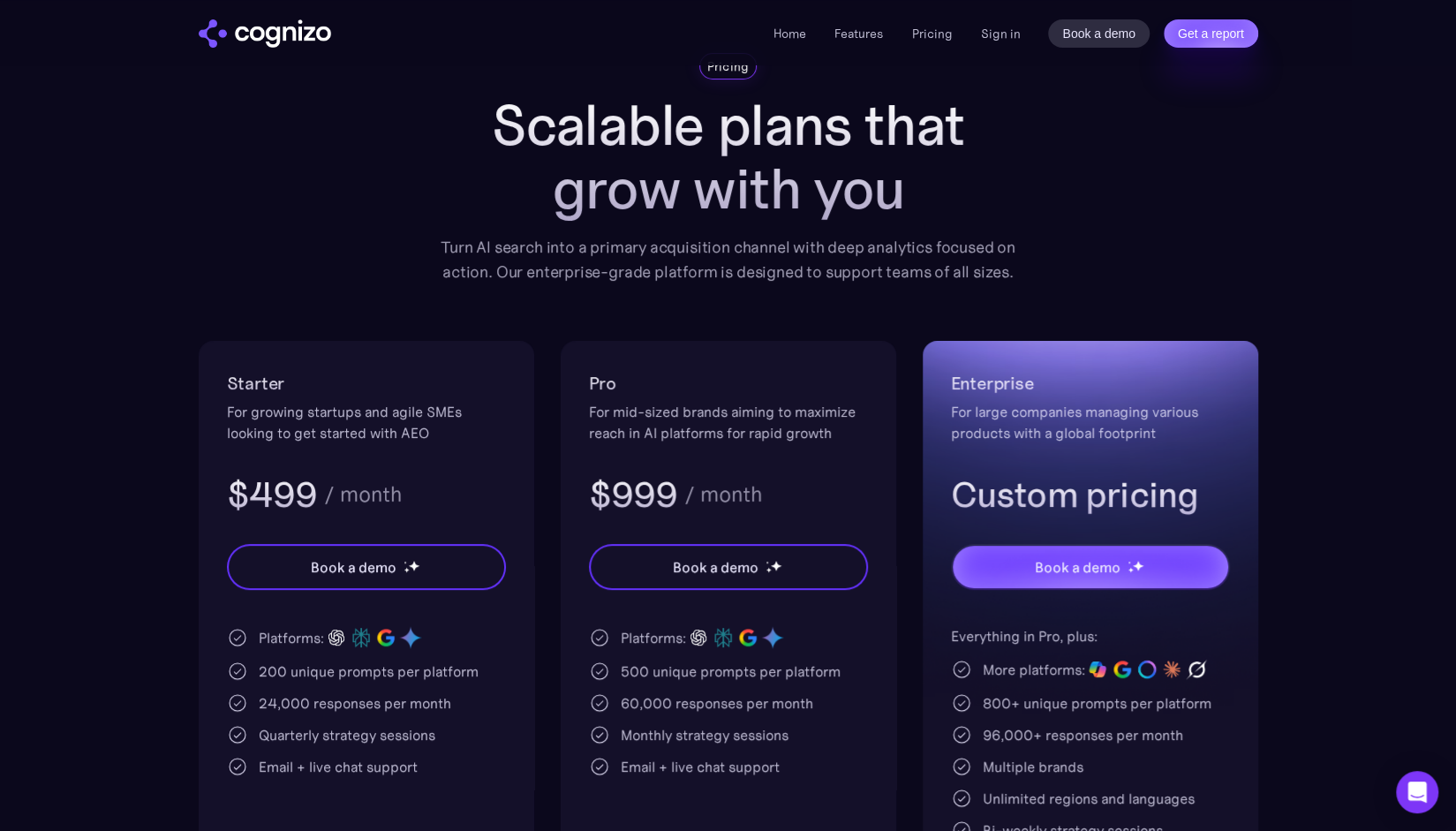
scroll to position [176, 0]
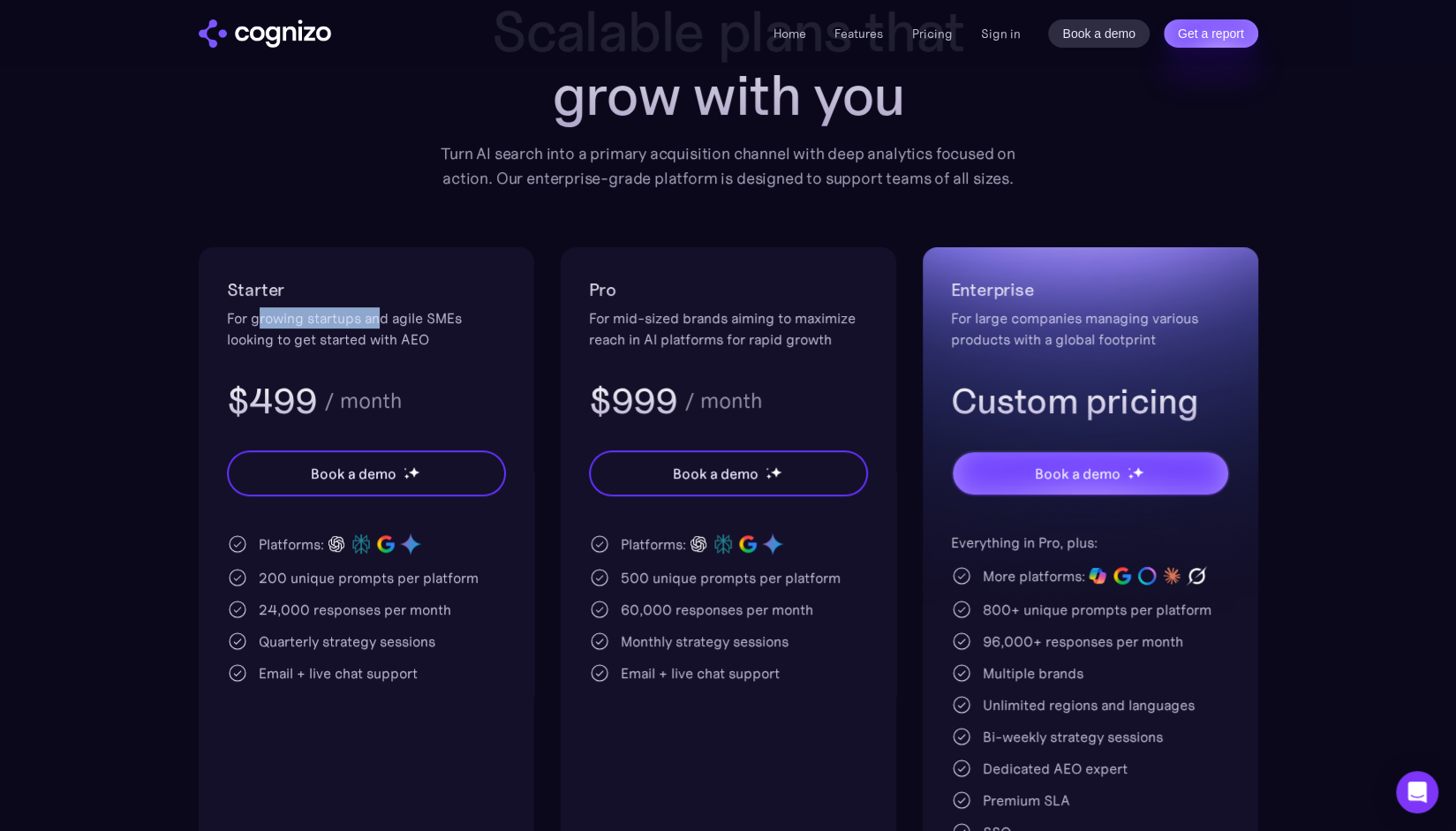
drag, startPoint x: 259, startPoint y: 323, endPoint x: 377, endPoint y: 324, distance: 118.0
click at [377, 324] on div "For growing startups and agile SMEs looking to get started with AEO" at bounding box center [367, 329] width 279 height 42
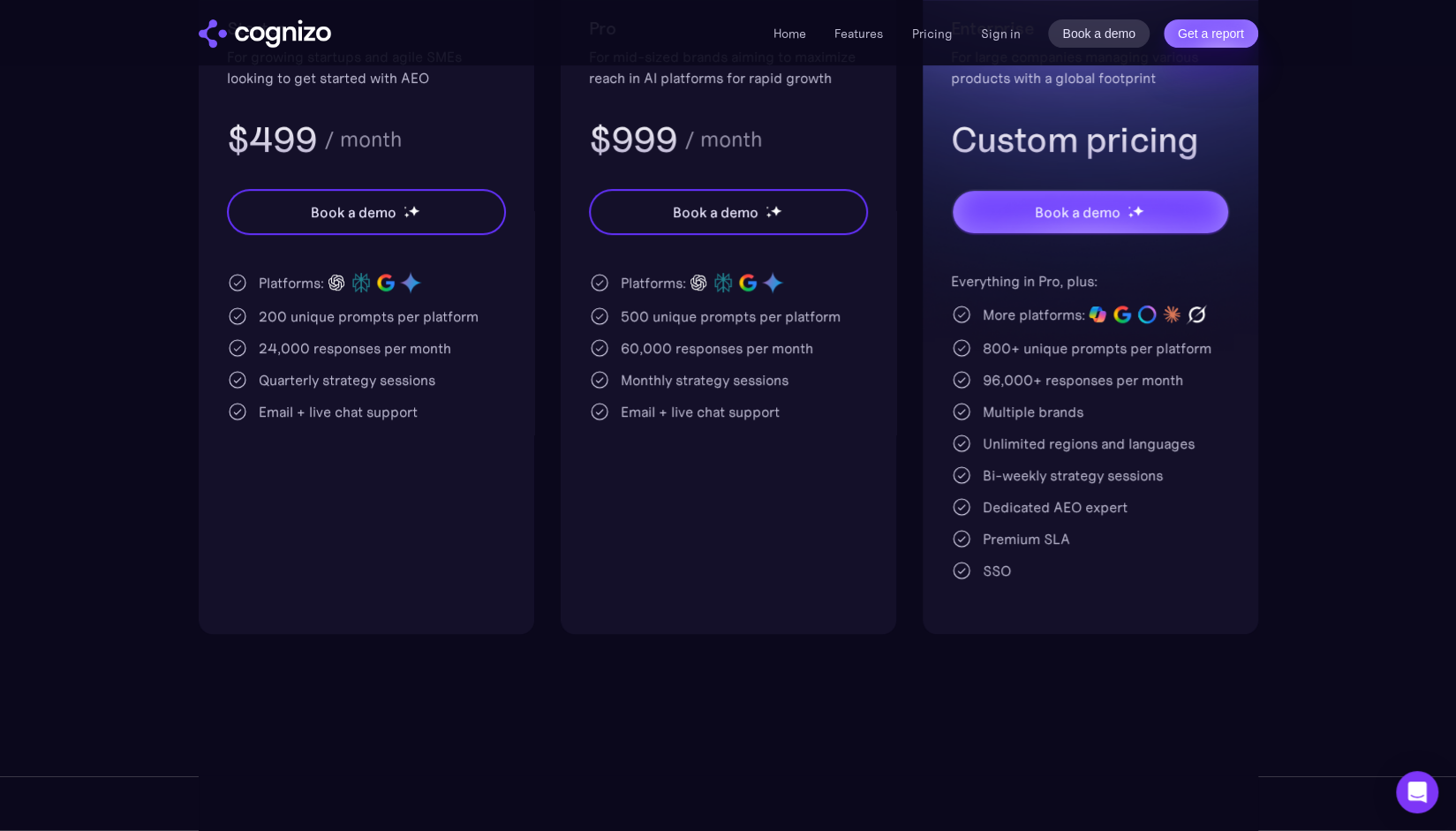
scroll to position [442, 0]
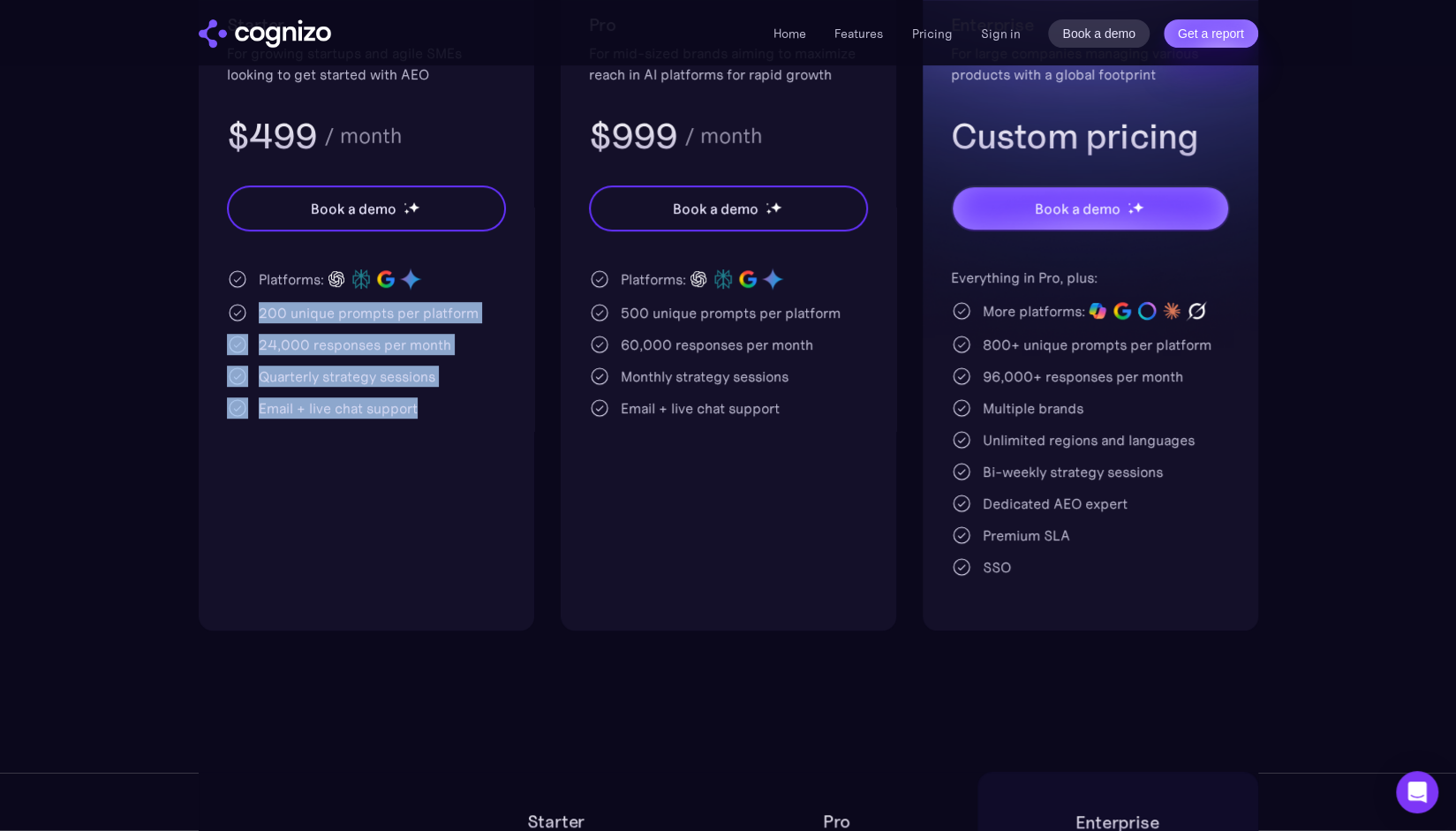
drag, startPoint x: 258, startPoint y: 310, endPoint x: 443, endPoint y: 411, distance: 210.8
click at [443, 411] on div "Platforms: 200 unique prompts per platform 24,000 responses per month Quarterly…" at bounding box center [367, 342] width 279 height 152
click at [443, 411] on div "Email + live chat support" at bounding box center [367, 407] width 279 height 21
drag, startPoint x: 444, startPoint y: 411, endPoint x: 146, endPoint y: 307, distance: 315.6
click at [146, 307] on section "Pricing Scalable plans that grow with you Turn AI search into a primary acquisi…" at bounding box center [728, 162] width 1456 height 936
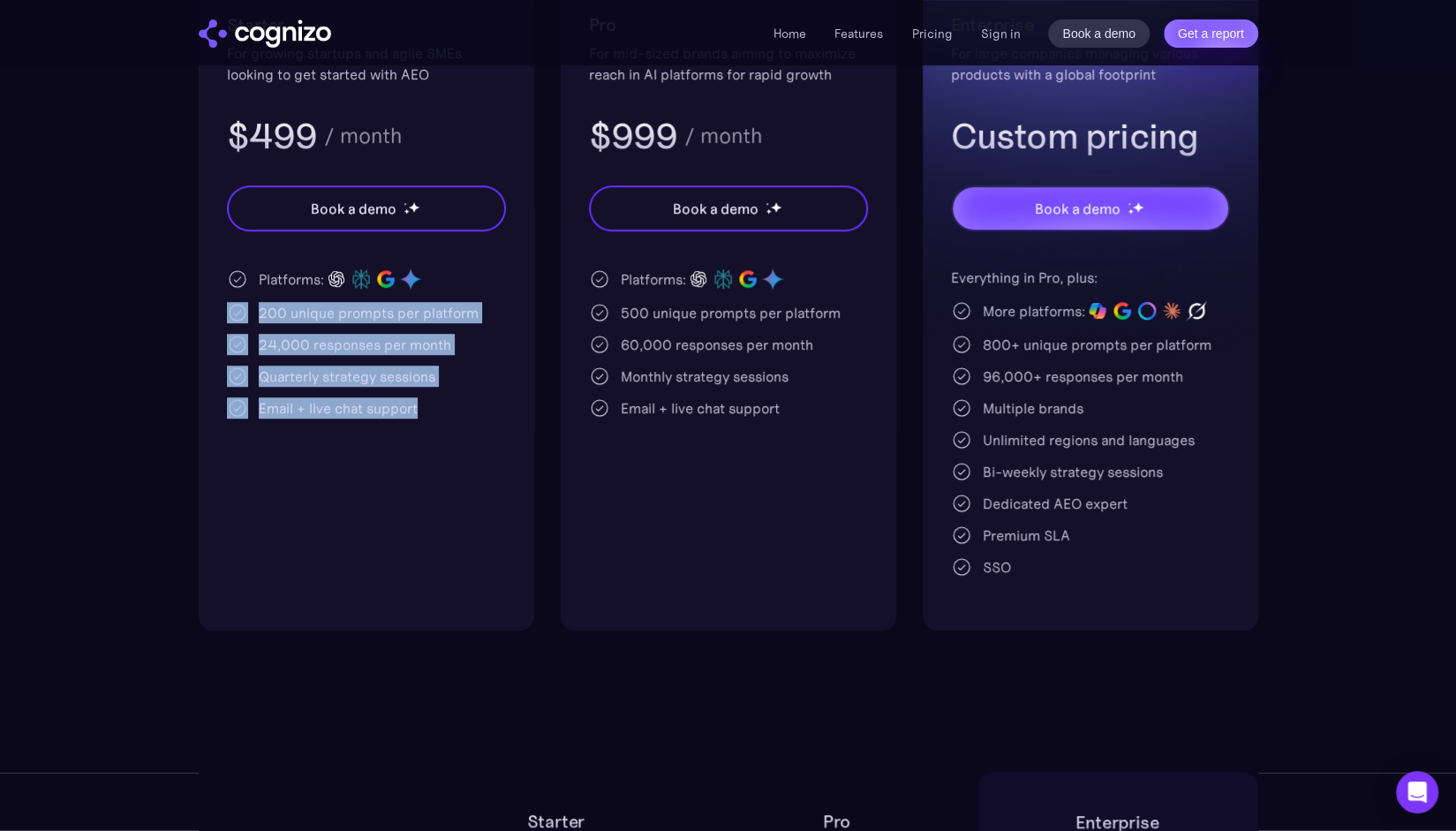
click at [145, 307] on section "Pricing Scalable plans that grow with you Turn AI search into a primary acquisi…" at bounding box center [728, 162] width 1456 height 936
drag, startPoint x: 229, startPoint y: 278, endPoint x: 448, endPoint y: 414, distance: 257.8
click at [448, 414] on section "Pricing Scalable plans that grow with you Turn AI search into a primary acquisi…" at bounding box center [728, 162] width 1456 height 936
click at [448, 414] on div "Email + live chat support" at bounding box center [367, 407] width 279 height 21
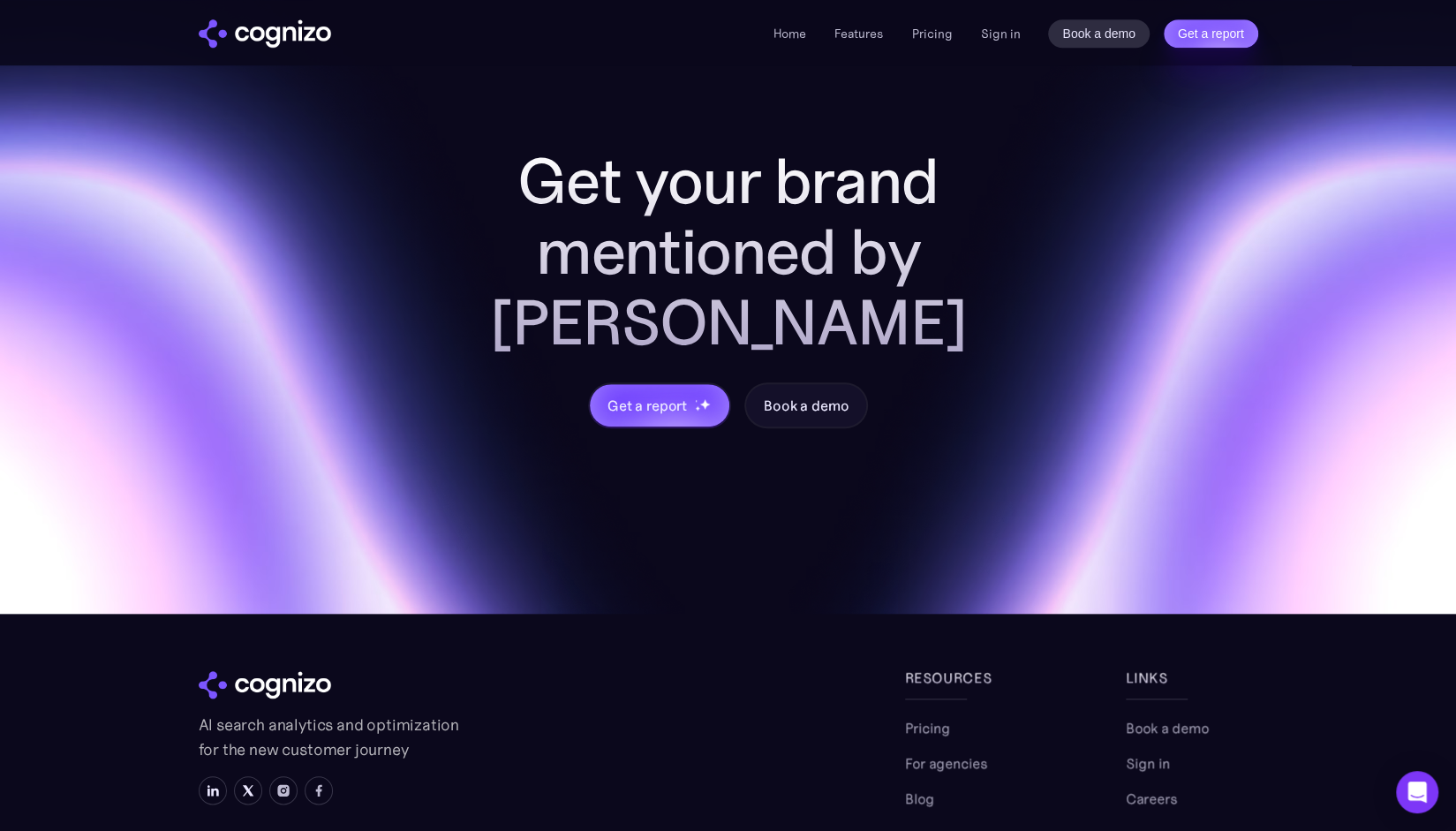
scroll to position [5182, 0]
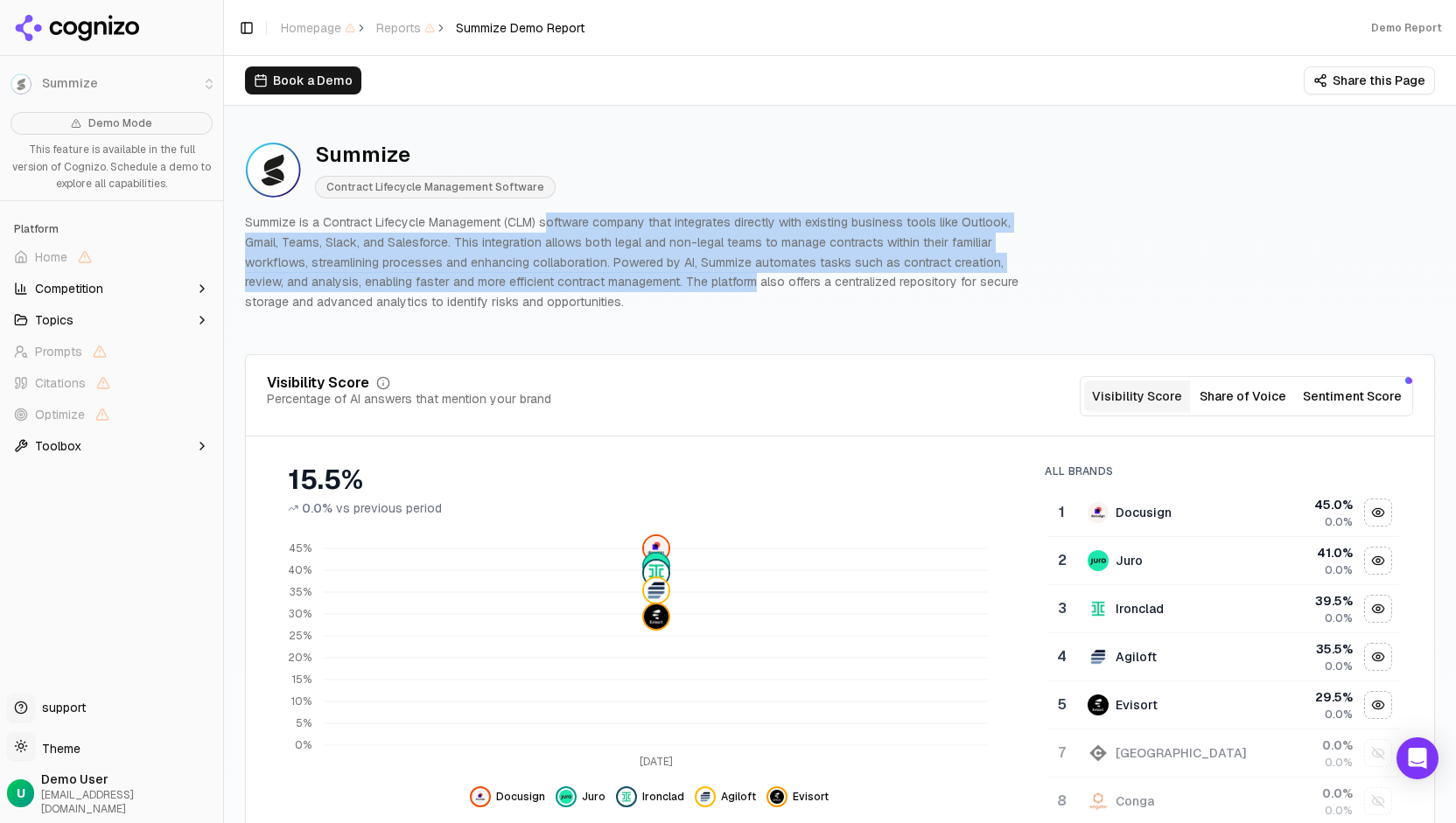
drag, startPoint x: 551, startPoint y: 226, endPoint x: 709, endPoint y: 280, distance: 167.0
click at [708, 281] on p "Summize is a Contract Lifecycle Management (CLM) software company that integrat…" at bounding box center [637, 262] width 785 height 99
click at [710, 279] on p "Summize is a Contract Lifecycle Management (CLM) software company that integrat…" at bounding box center [637, 262] width 785 height 99
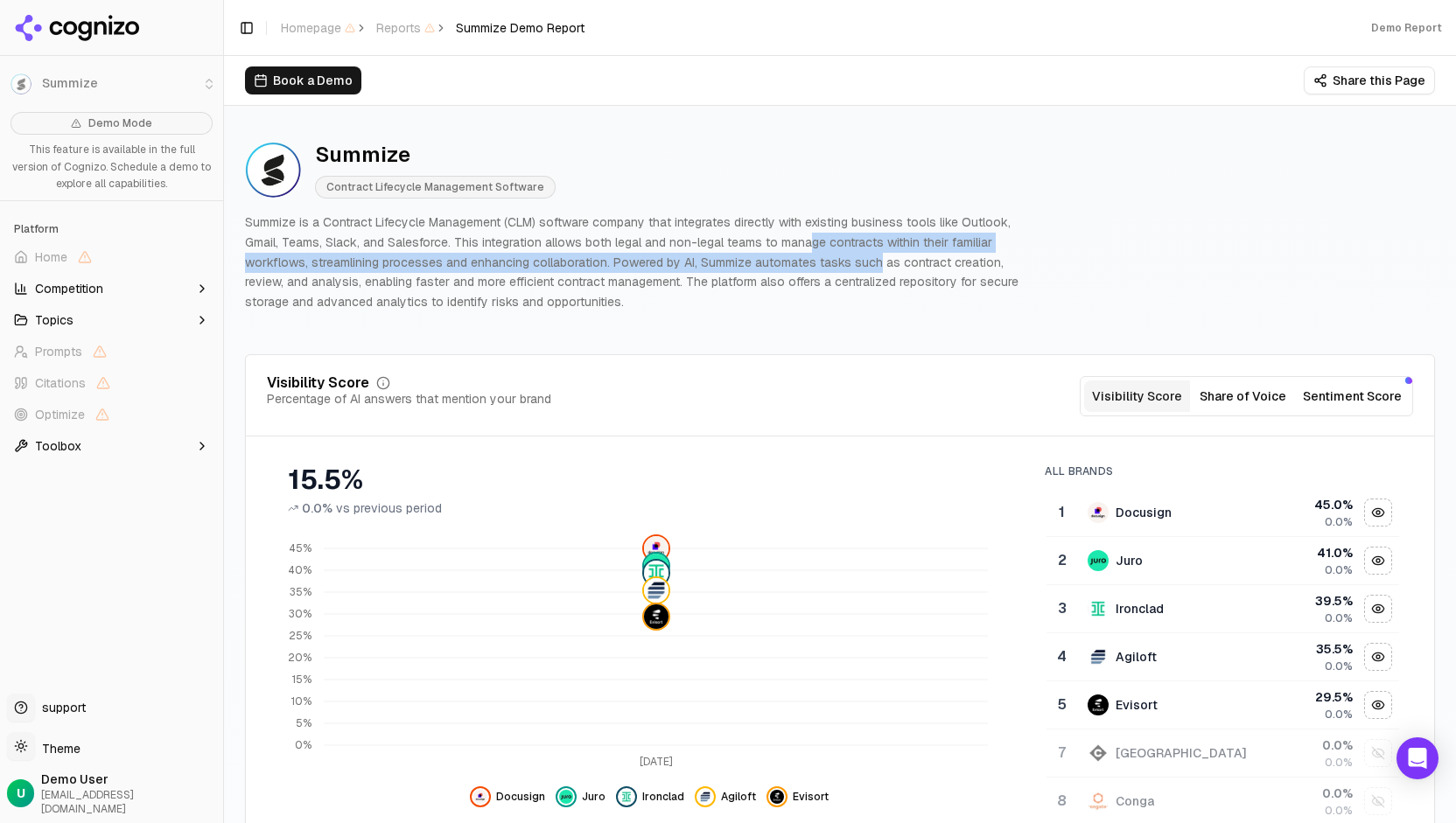
drag, startPoint x: 804, startPoint y: 233, endPoint x: 871, endPoint y: 252, distance: 69.6
click at [871, 252] on p "Summize is a Contract Lifecycle Management (CLM) software company that integrat…" at bounding box center [637, 262] width 785 height 99
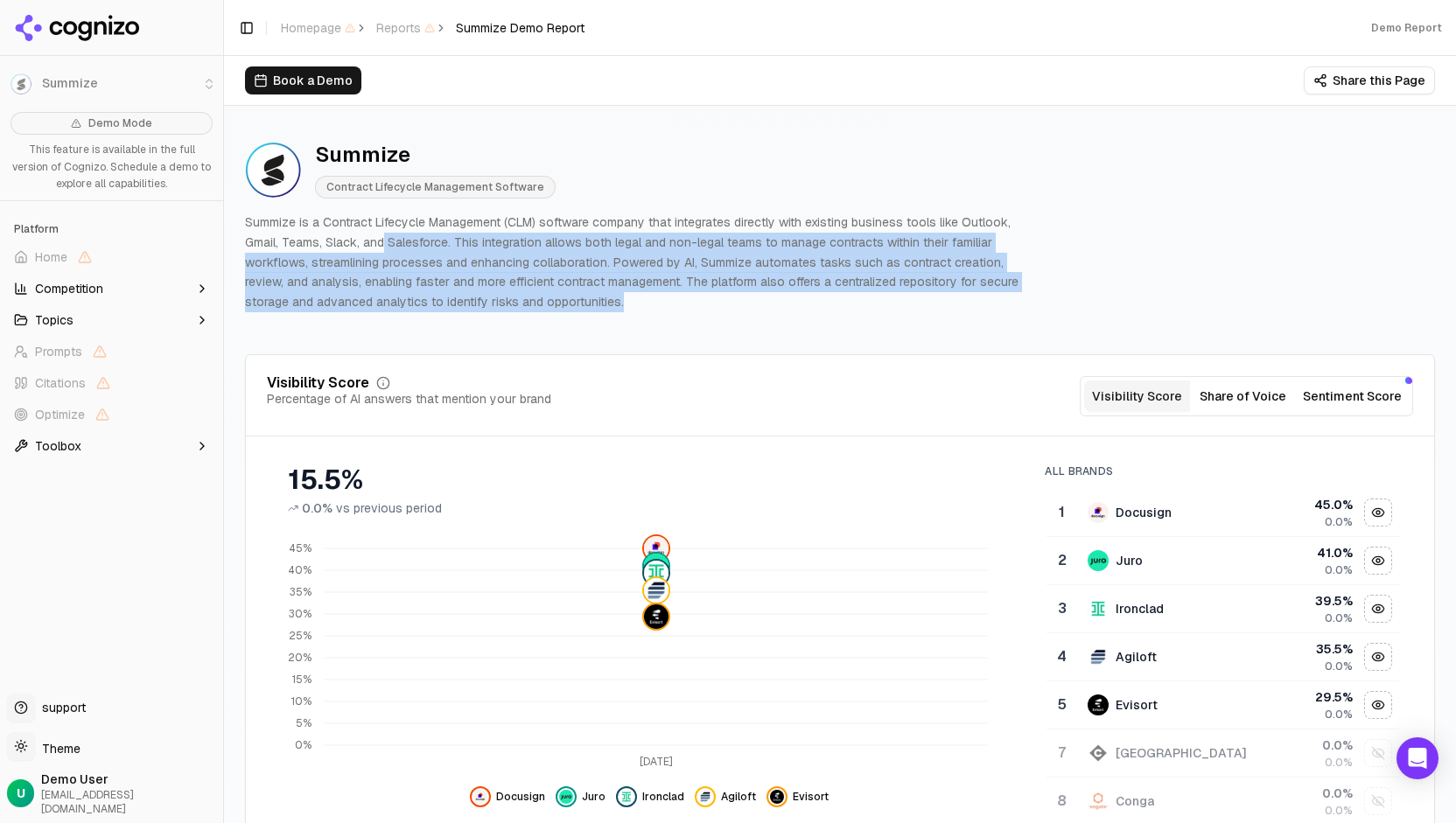
drag, startPoint x: 382, startPoint y: 241, endPoint x: 662, endPoint y: 310, distance: 288.4
click at [662, 310] on p "Summize is a Contract Lifecycle Management (CLM) software company that integrat…" at bounding box center [637, 262] width 785 height 99
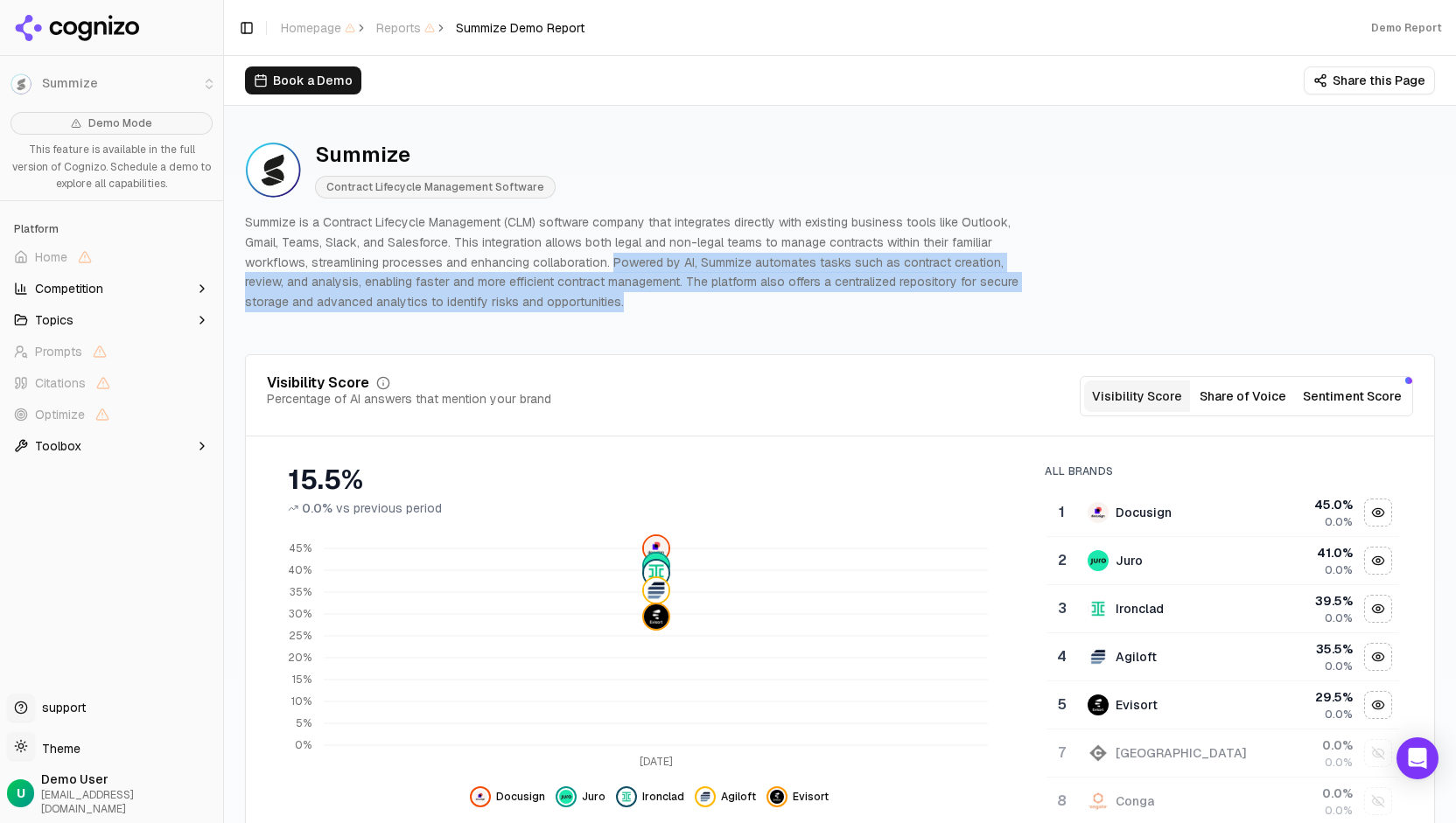
drag, startPoint x: 607, startPoint y: 258, endPoint x: 716, endPoint y: 302, distance: 117.5
click at [716, 302] on p "Summize is a Contract Lifecycle Management (CLM) software company that integrat…" at bounding box center [637, 262] width 785 height 99
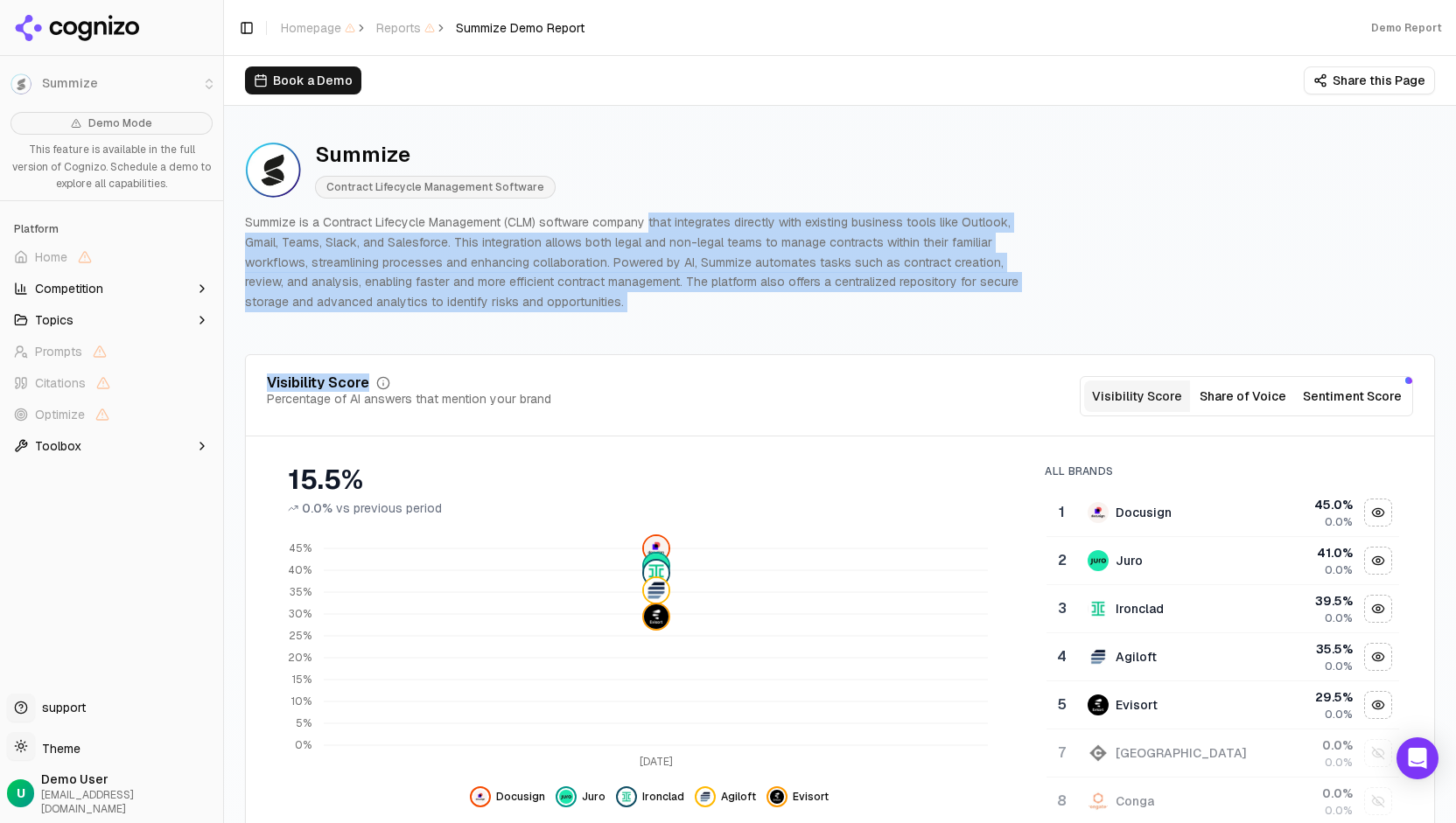
drag, startPoint x: 562, startPoint y: 328, endPoint x: 644, endPoint y: 221, distance: 134.8
click at [644, 221] on p "Summize is a Contract Lifecycle Management (CLM) software company that integrat…" at bounding box center [637, 262] width 785 height 99
drag, startPoint x: 446, startPoint y: 231, endPoint x: 625, endPoint y: 293, distance: 189.4
click at [625, 293] on p "Summize is a Contract Lifecycle Management (CLM) software company that integrat…" at bounding box center [637, 262] width 785 height 99
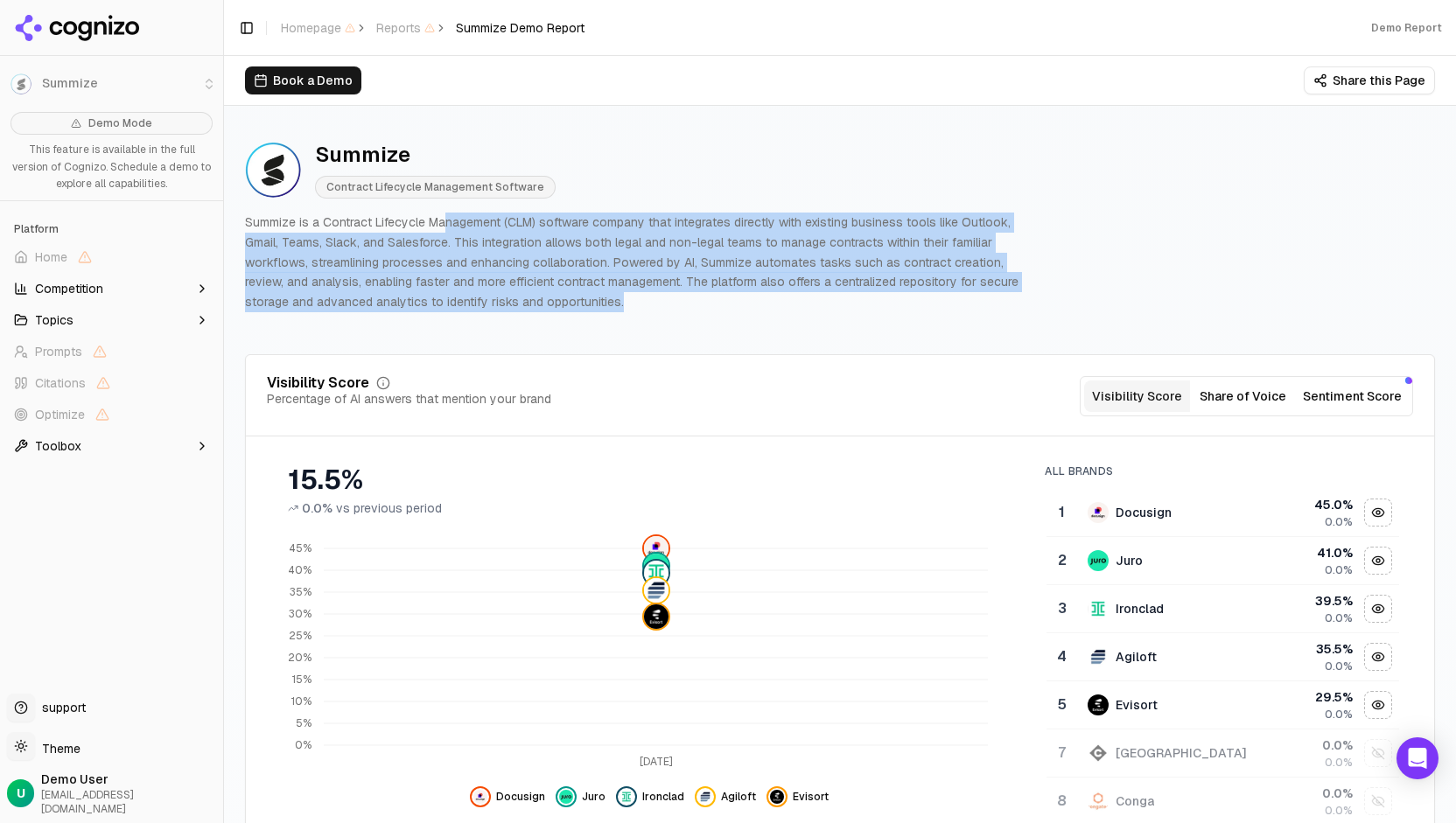
click at [625, 293] on p "Summize is a Contract Lifecycle Management (CLM) software company that integrat…" at bounding box center [637, 262] width 785 height 99
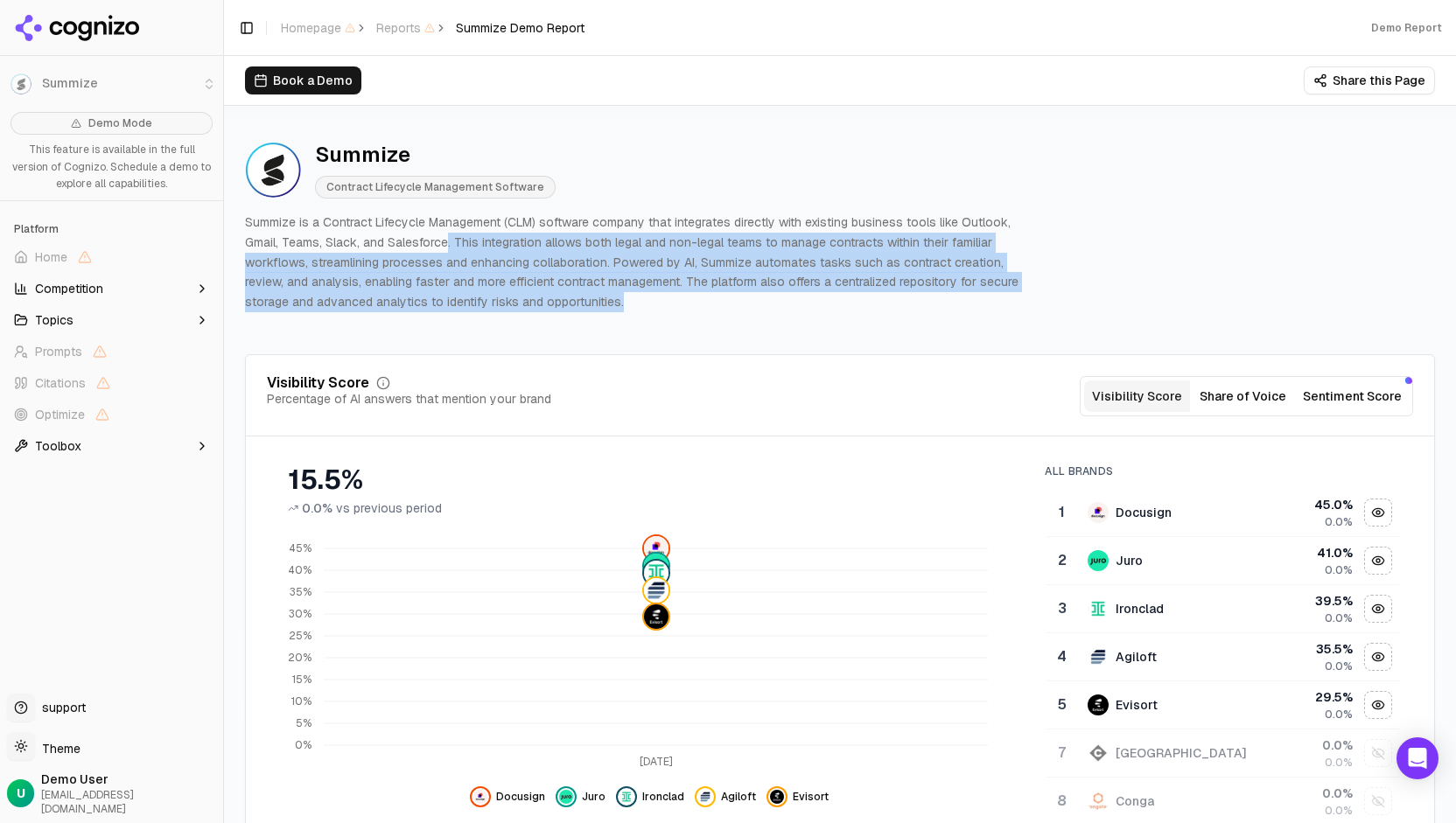
drag, startPoint x: 636, startPoint y: 287, endPoint x: 705, endPoint y: 317, distance: 75.2
click at [705, 317] on div "Summize Contract Lifecycle Management Software Summize is a Contract Lifecycle …" at bounding box center [840, 226] width 1190 height 200
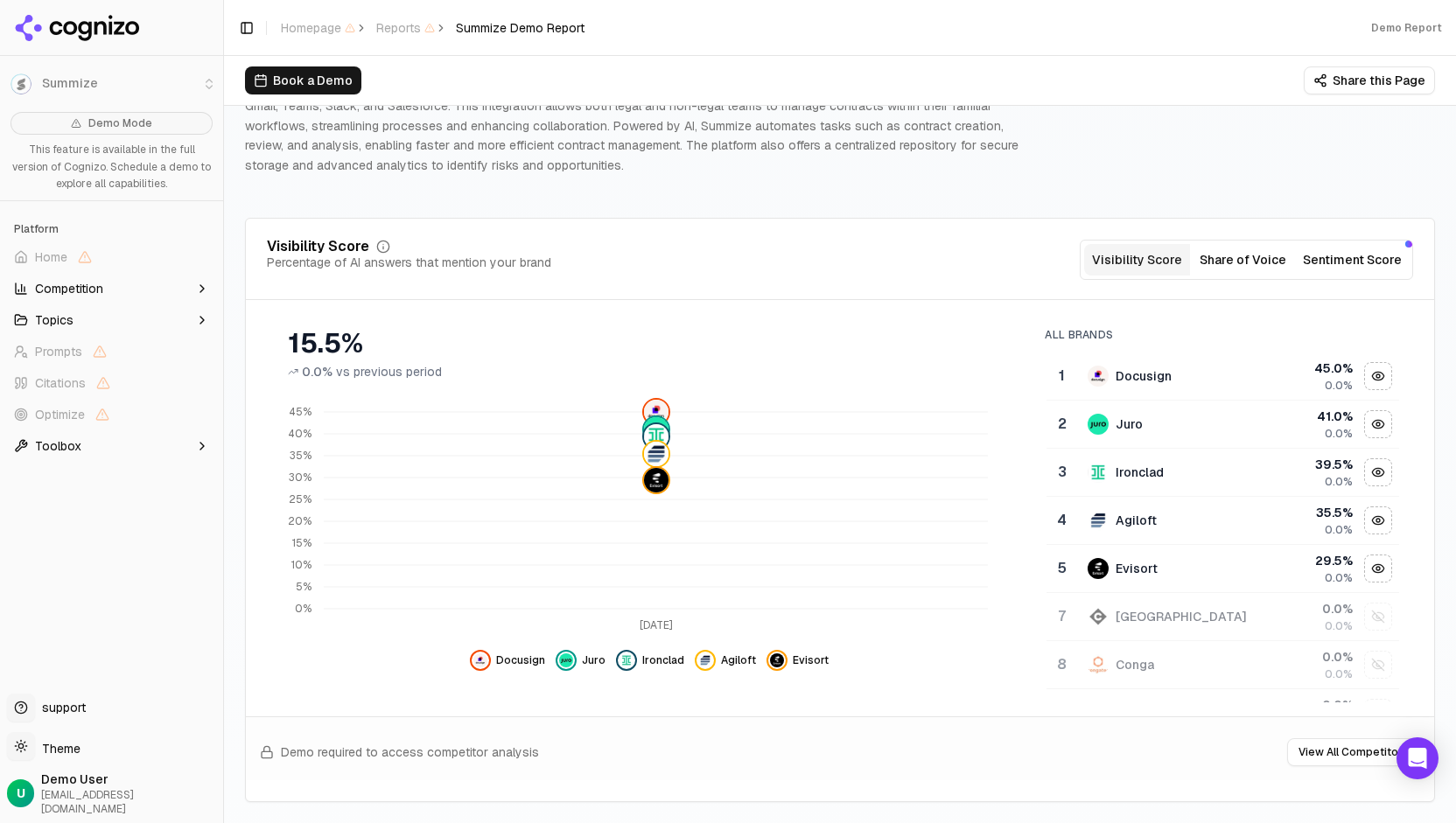
click at [1303, 359] on div "45.0 %" at bounding box center [1308, 367] width 90 height 17
click at [474, 659] on img "Show docusign data" at bounding box center [480, 659] width 14 height 14
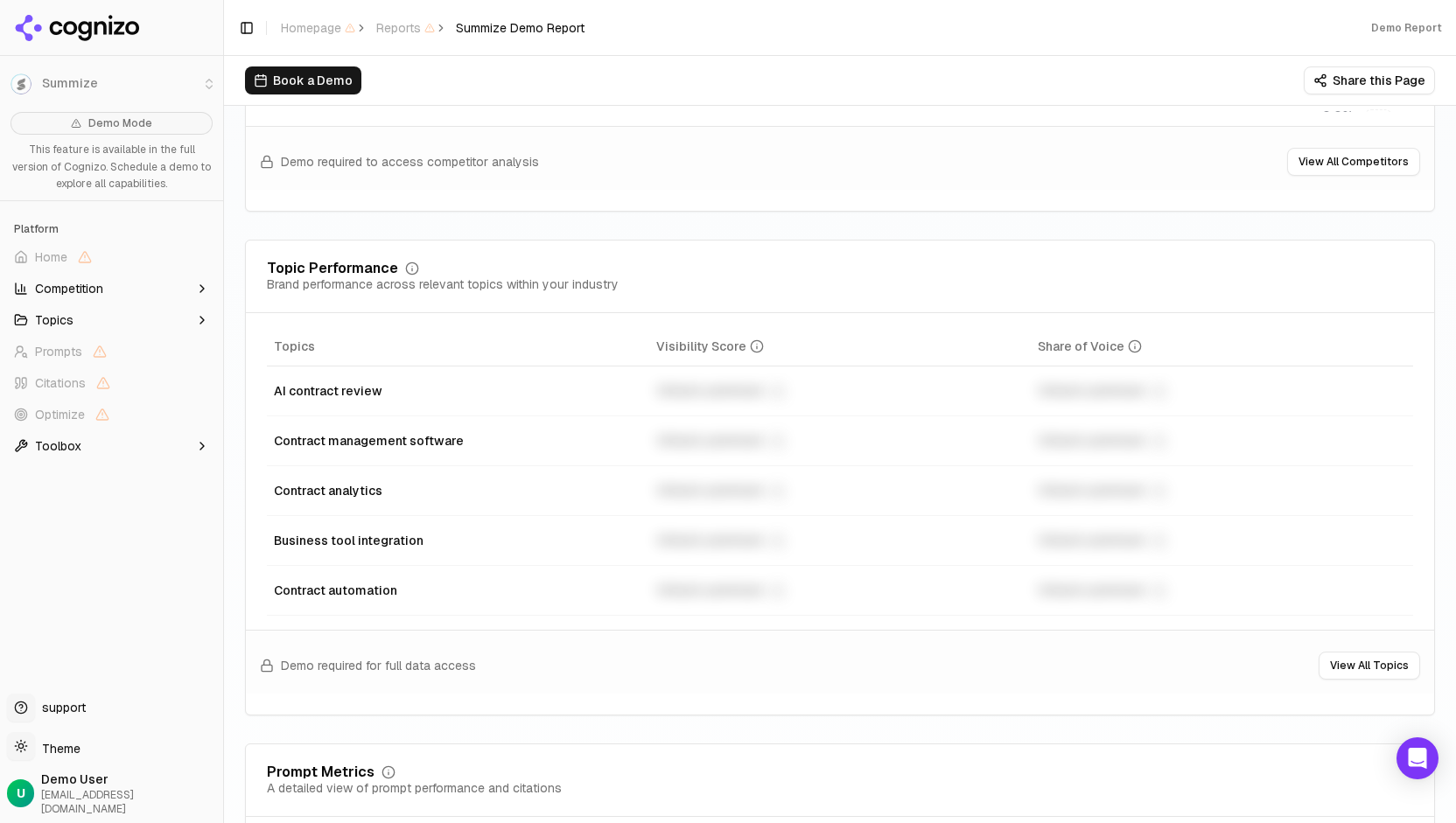
scroll to position [727, 0]
click at [129, 320] on button "Topics" at bounding box center [111, 319] width 209 height 28
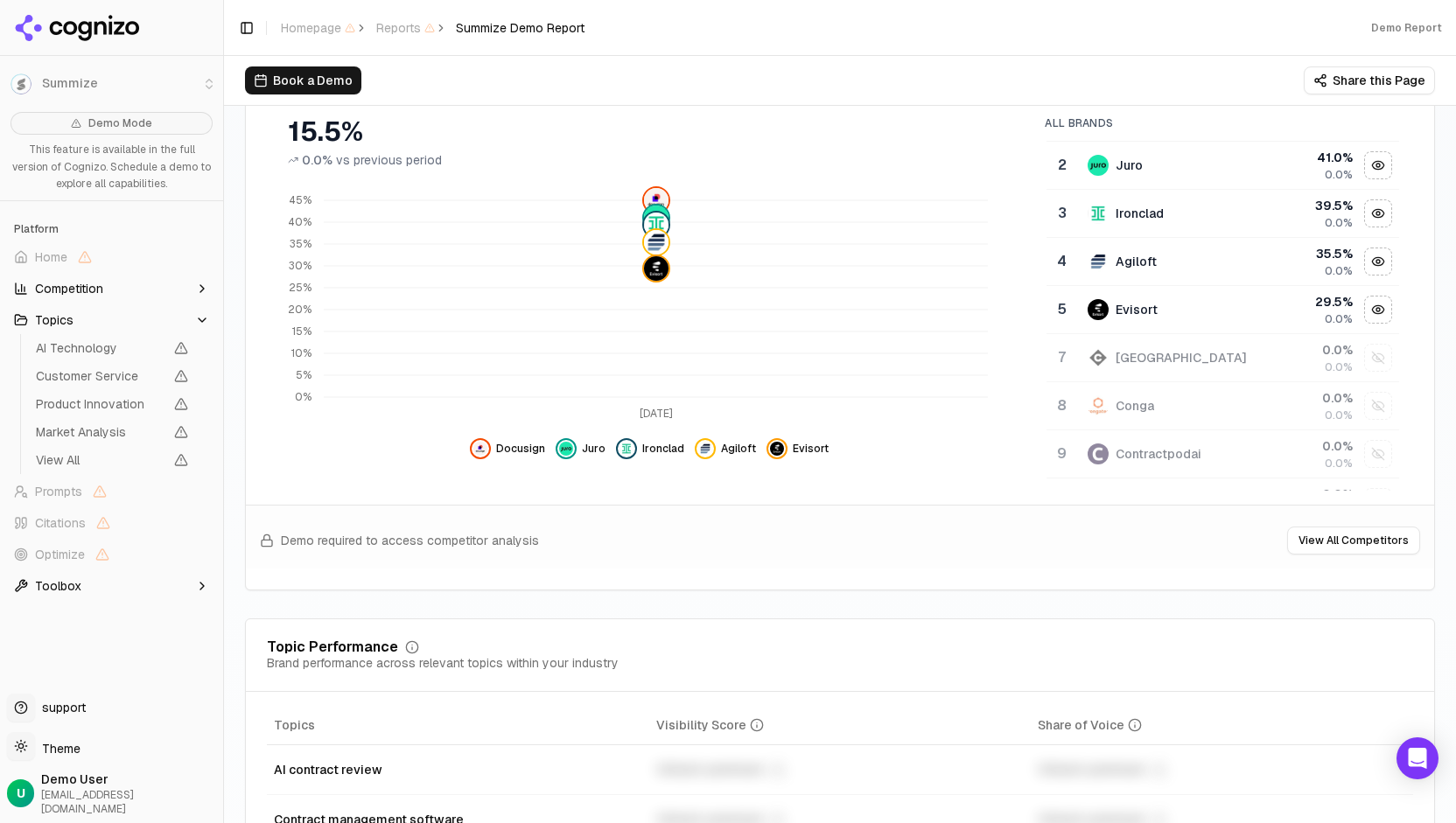
scroll to position [0, 0]
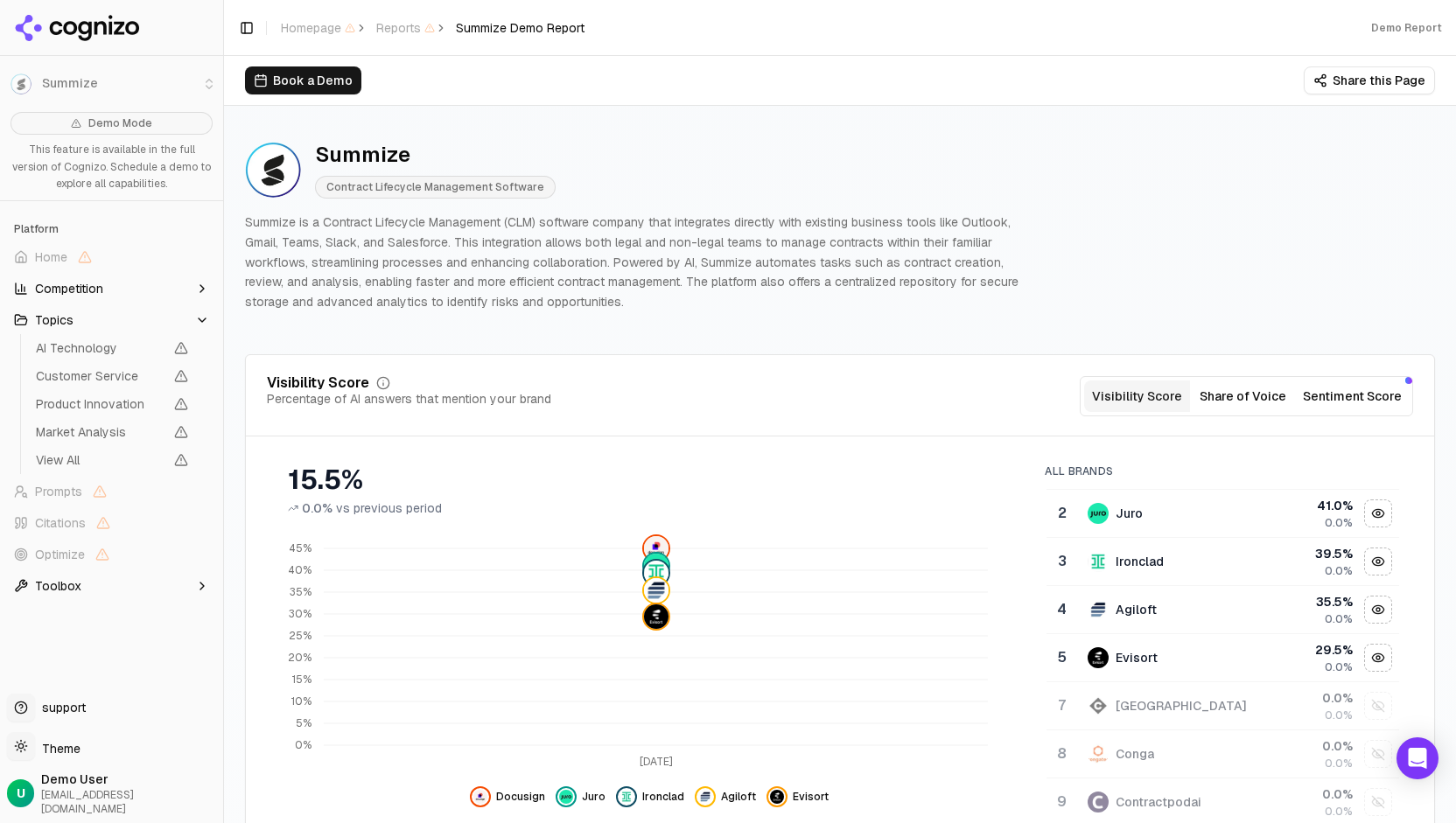
drag, startPoint x: 741, startPoint y: 272, endPoint x: 907, endPoint y: 306, distance: 169.4
click at [907, 306] on p "Summize is a Contract Lifecycle Management (CLM) software company that integrat…" at bounding box center [637, 262] width 785 height 99
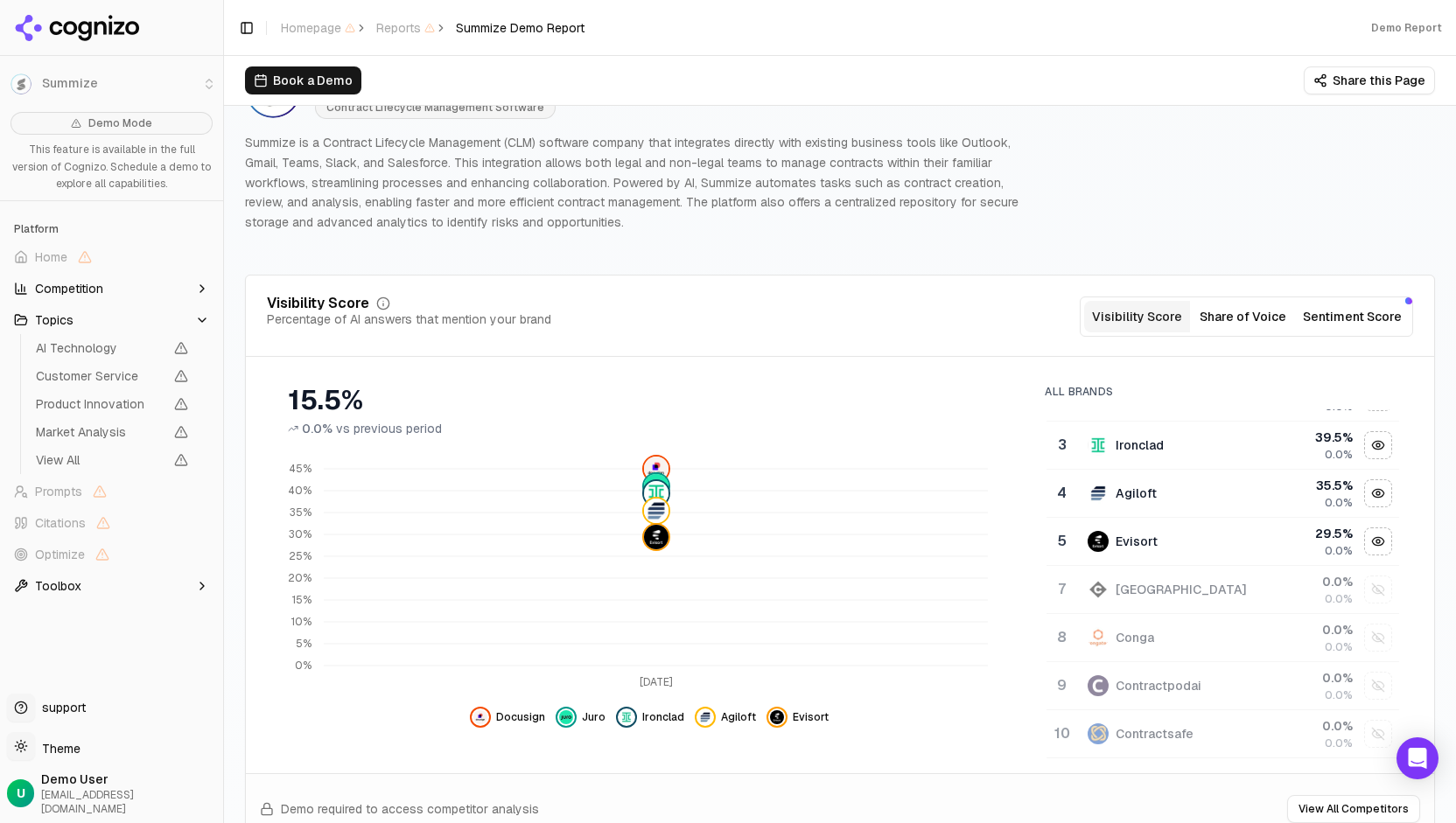
scroll to position [79, 0]
click at [1349, 306] on button "Sentiment Score" at bounding box center [1352, 317] width 113 height 32
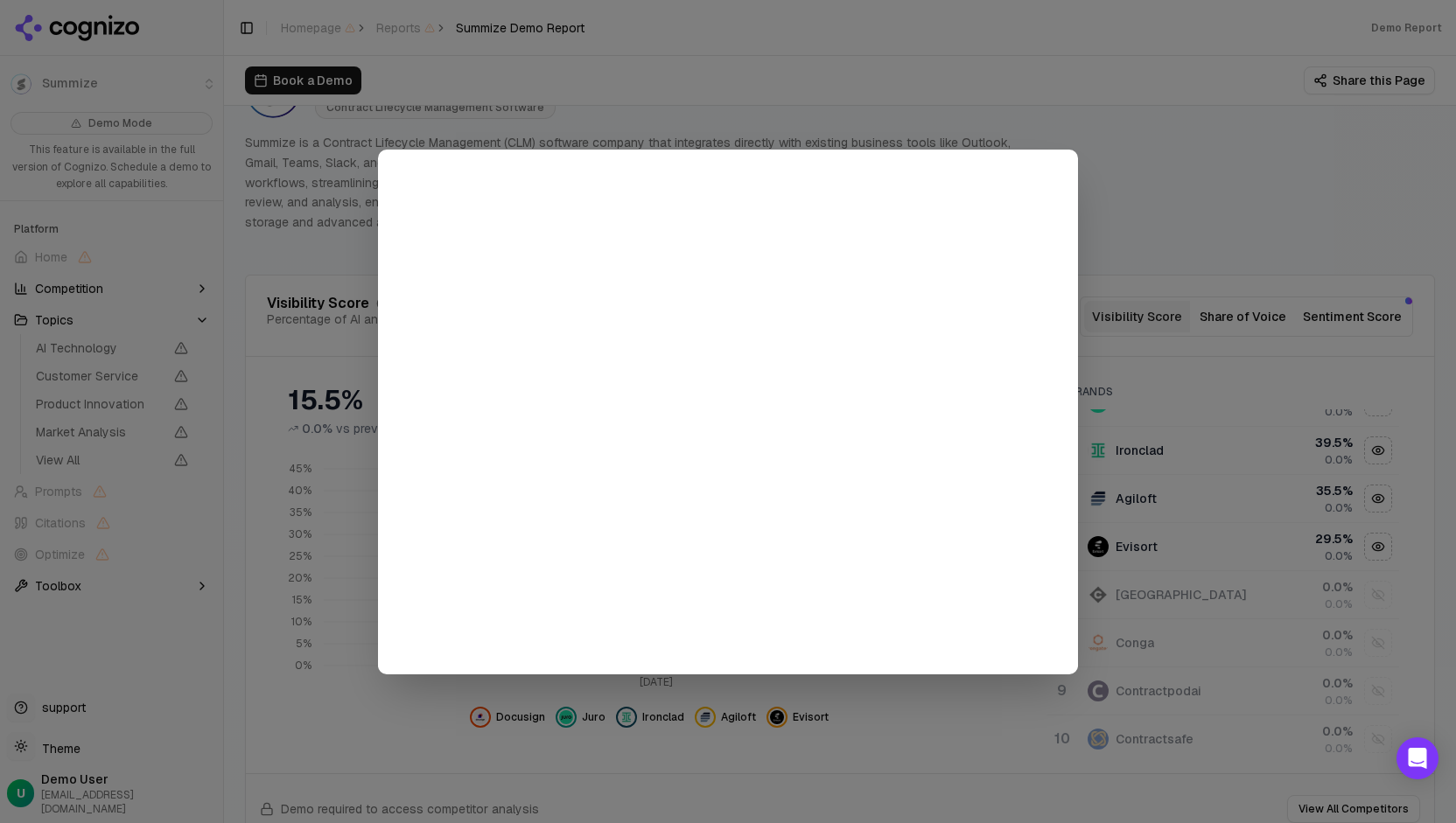
click at [1153, 269] on div at bounding box center [728, 412] width 1456 height 823
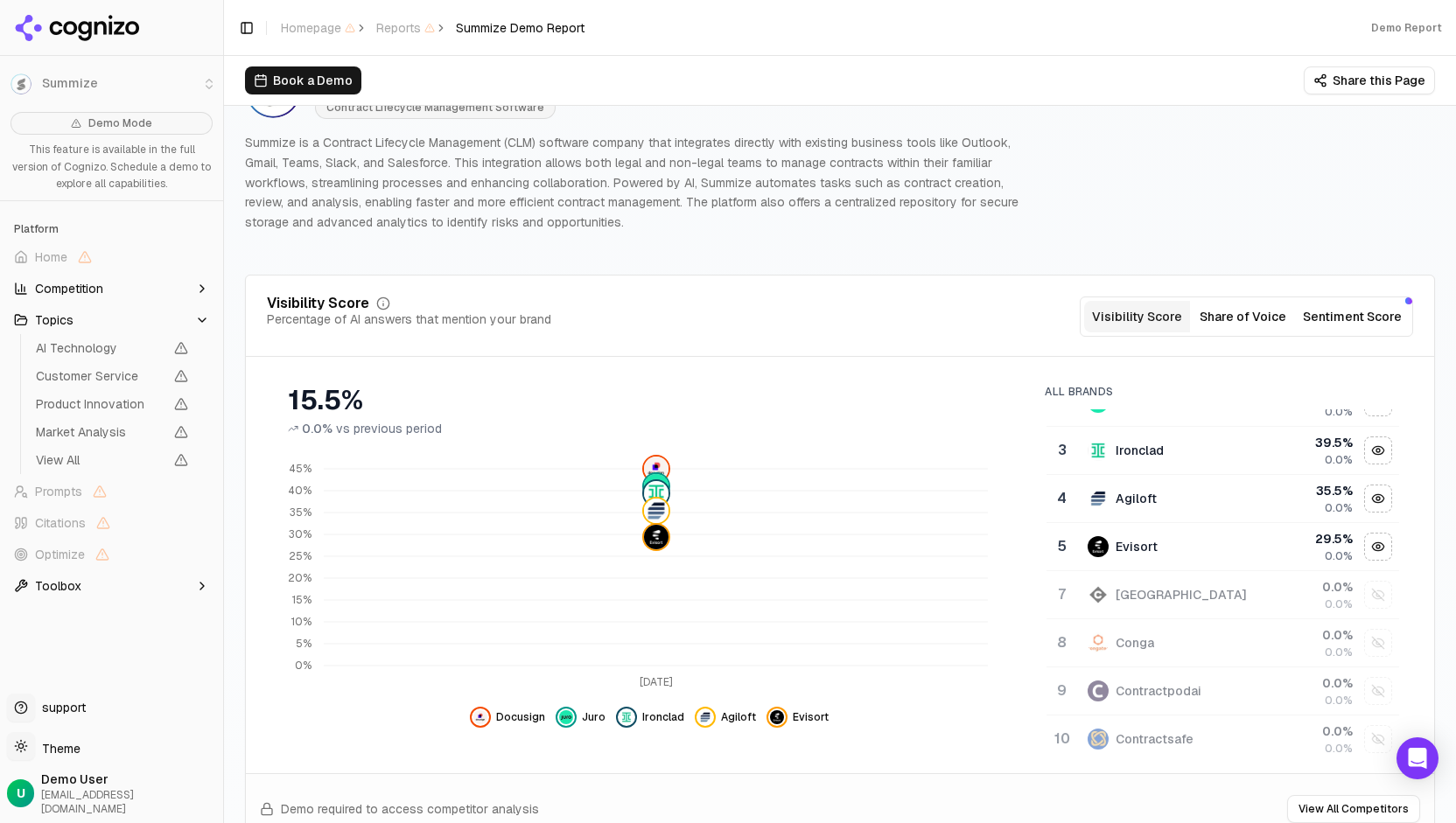
click at [1246, 320] on button "Share of Voice" at bounding box center [1242, 317] width 106 height 32
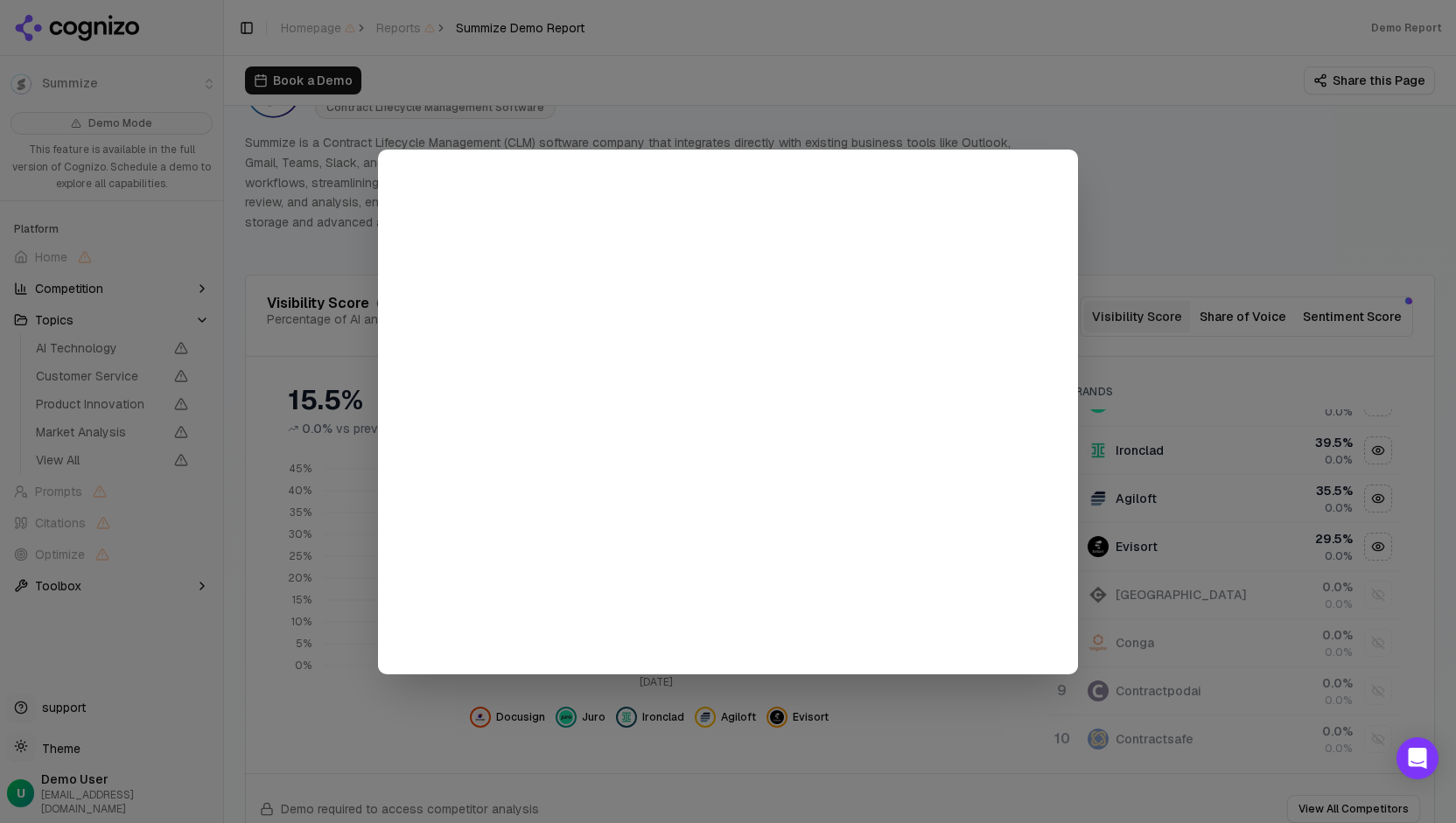
click at [1156, 190] on div at bounding box center [728, 412] width 1456 height 823
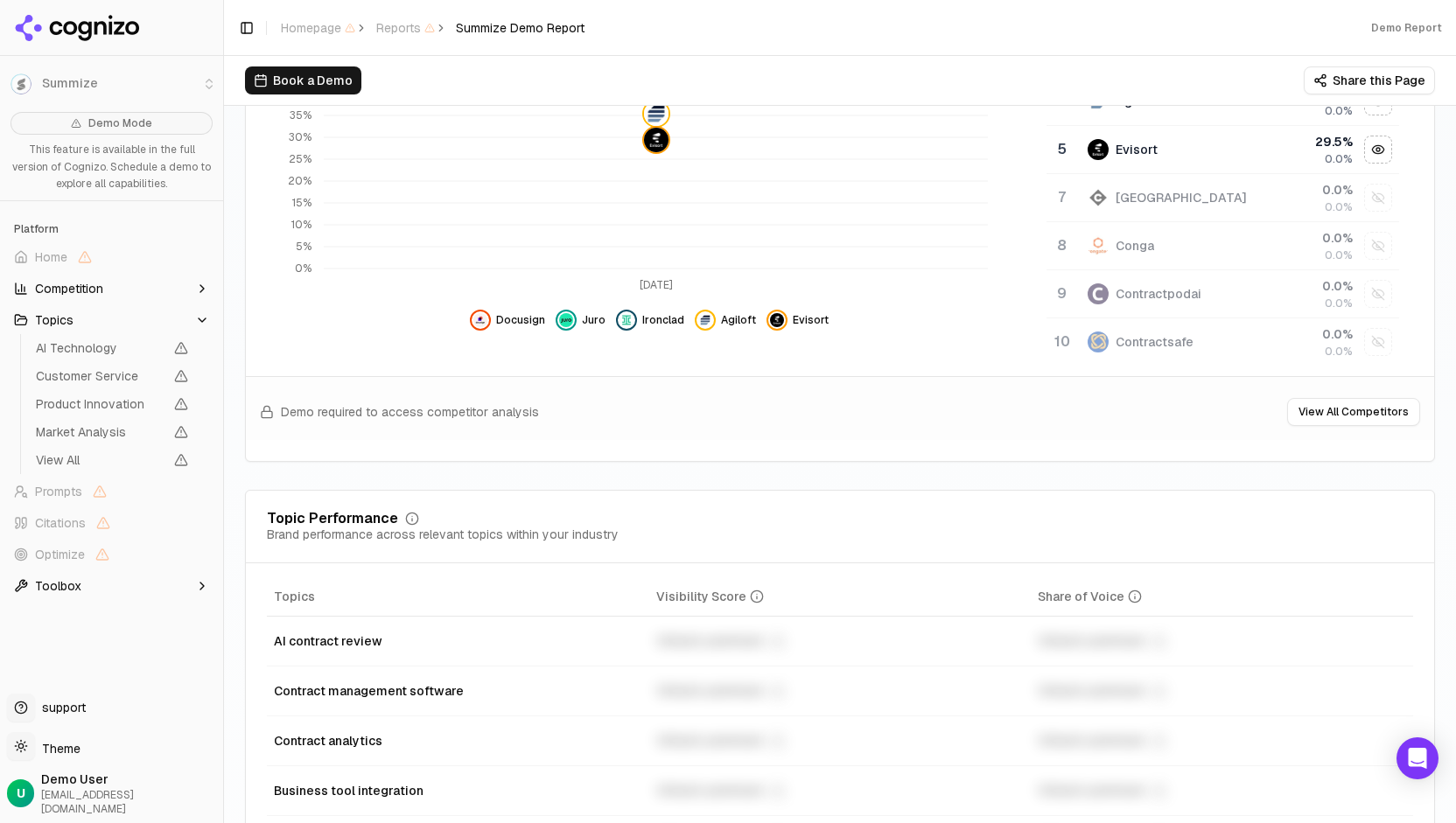
scroll to position [478, 0]
